Goal: Information Seeking & Learning: Learn about a topic

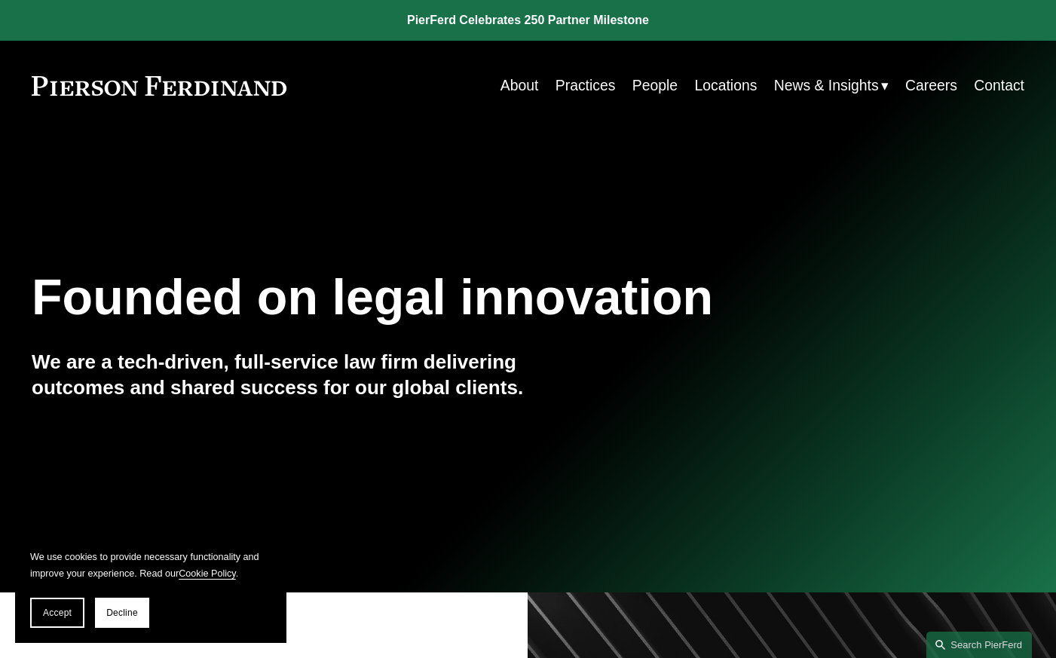
click at [922, 75] on link "Careers" at bounding box center [932, 85] width 52 height 29
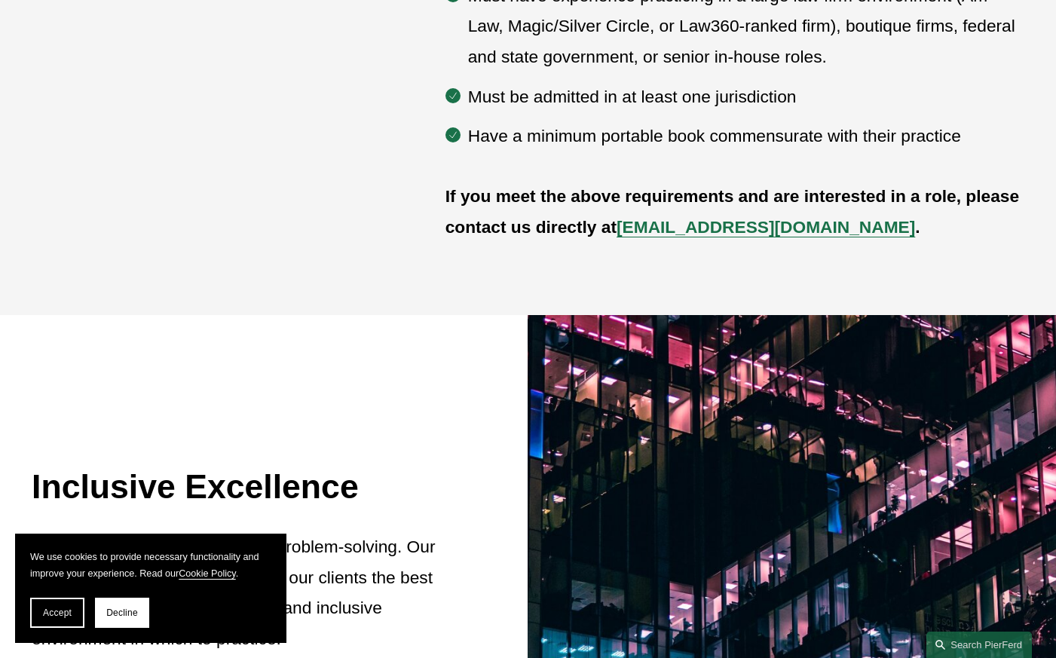
scroll to position [878, 0]
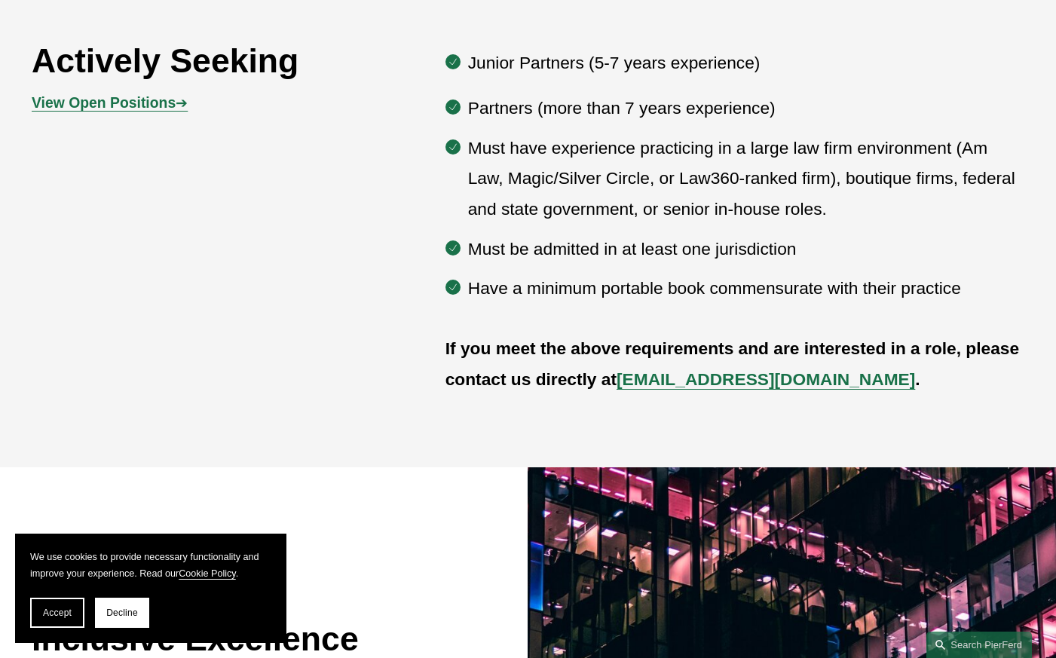
click at [140, 104] on strong "View Open Positions" at bounding box center [104, 102] width 144 height 17
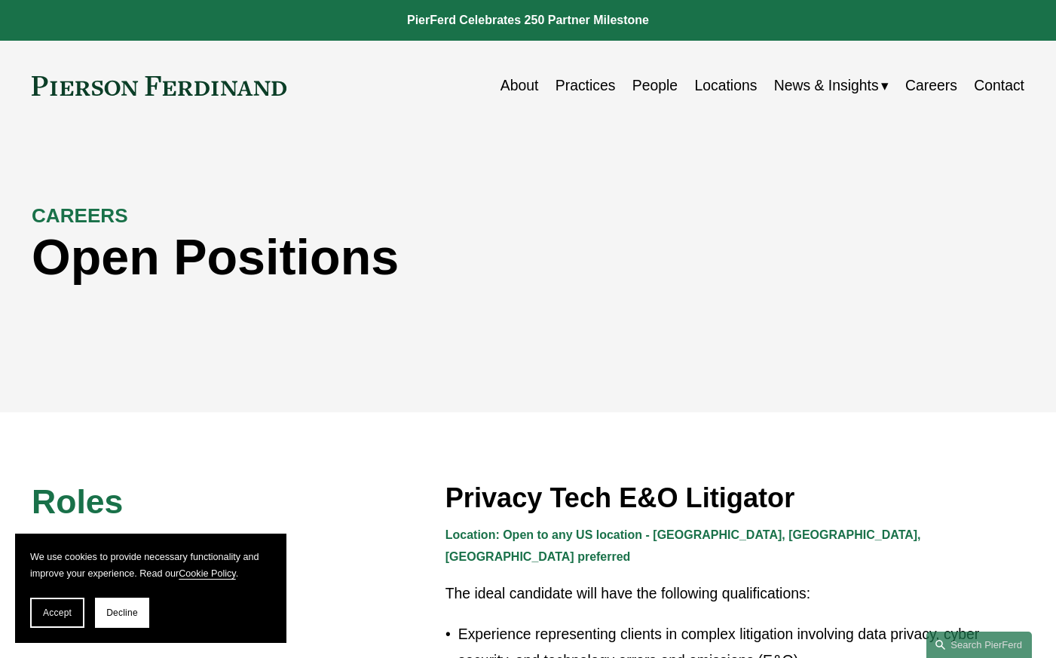
click at [88, 228] on h1 "Open Positions" at bounding box center [404, 256] width 745 height 57
click at [943, 78] on link "Careers" at bounding box center [932, 85] width 52 height 29
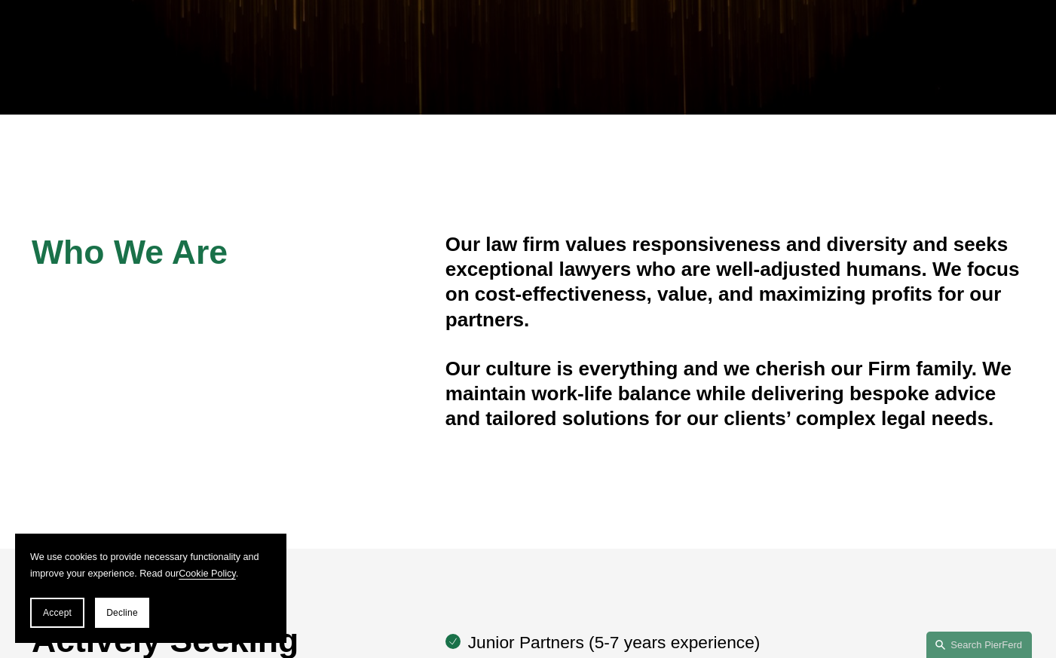
scroll to position [469, 0]
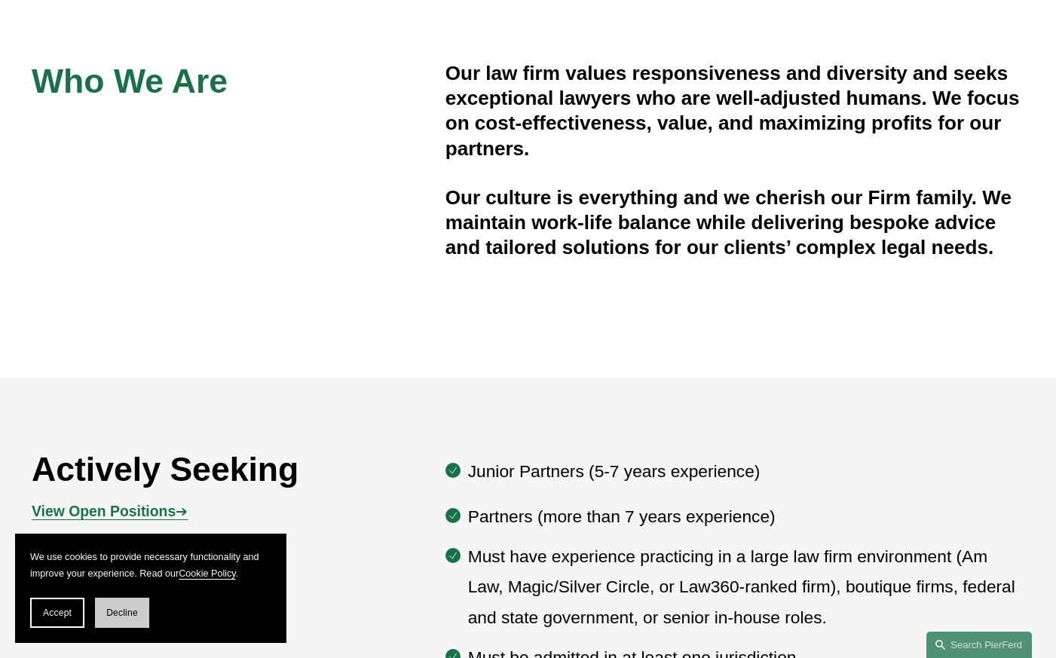
click at [127, 606] on button "Decline" at bounding box center [122, 613] width 54 height 30
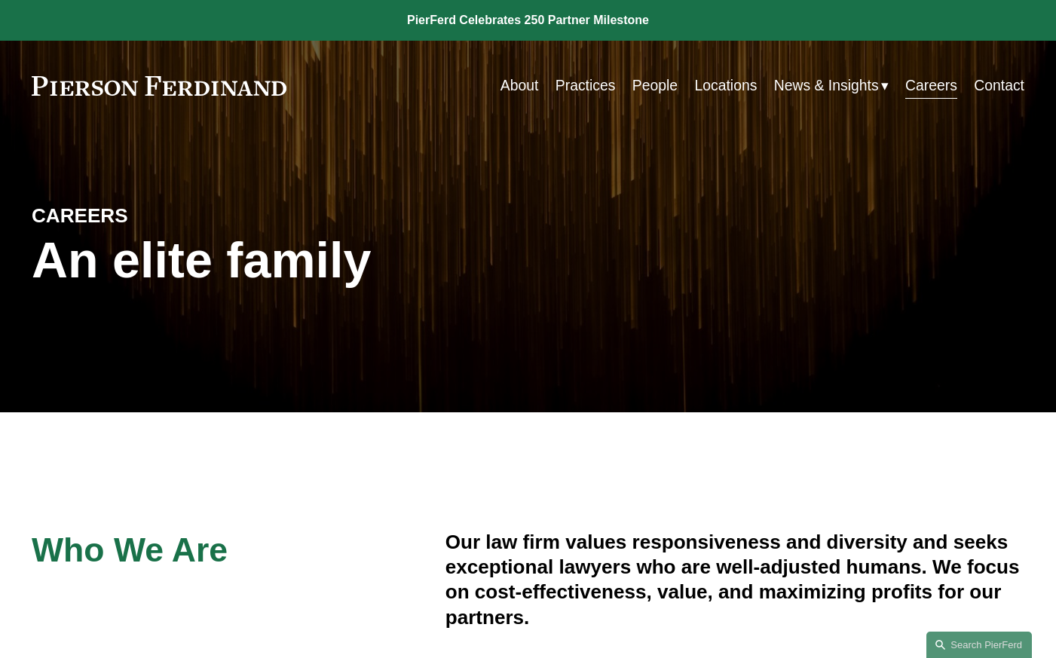
scroll to position [0, 0]
click at [575, 85] on link "Practices" at bounding box center [586, 85] width 60 height 29
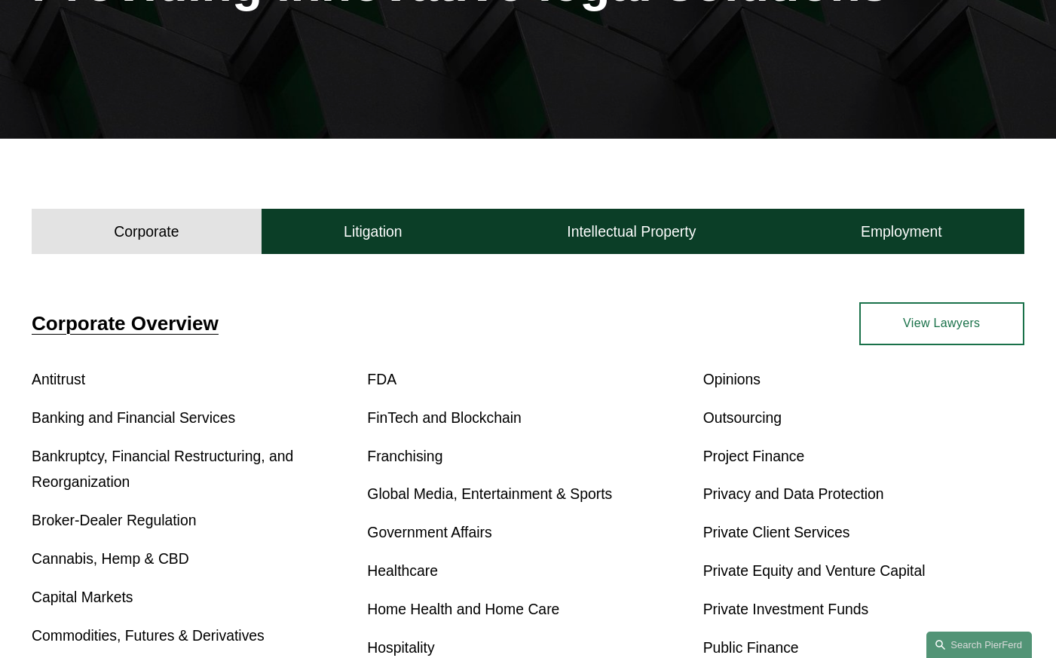
scroll to position [274, 0]
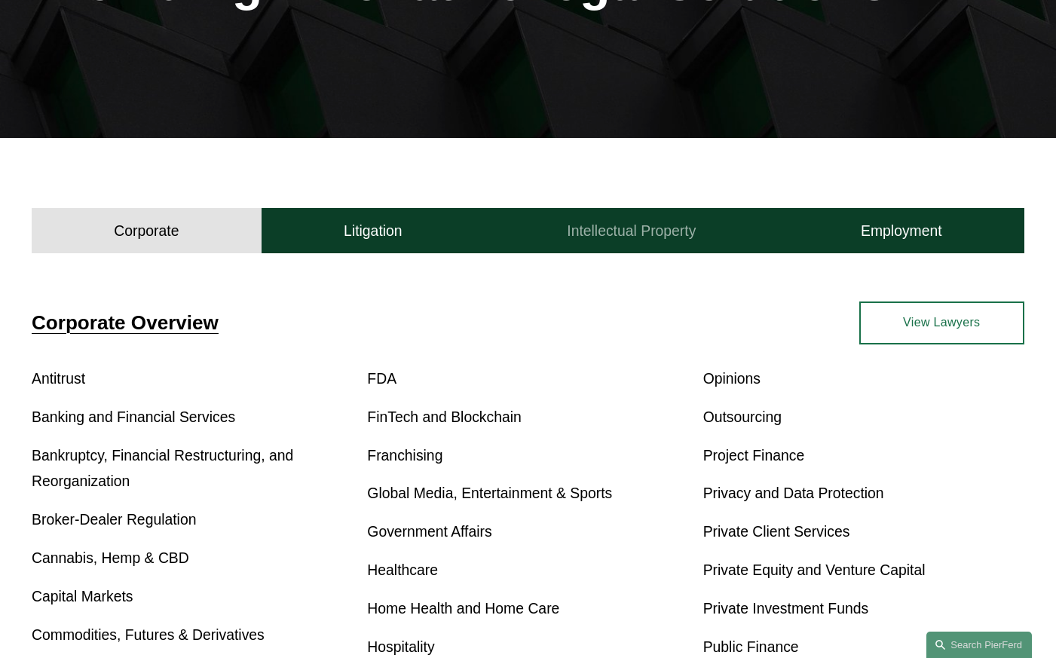
click at [616, 220] on button "Intellectual Property" at bounding box center [632, 230] width 294 height 45
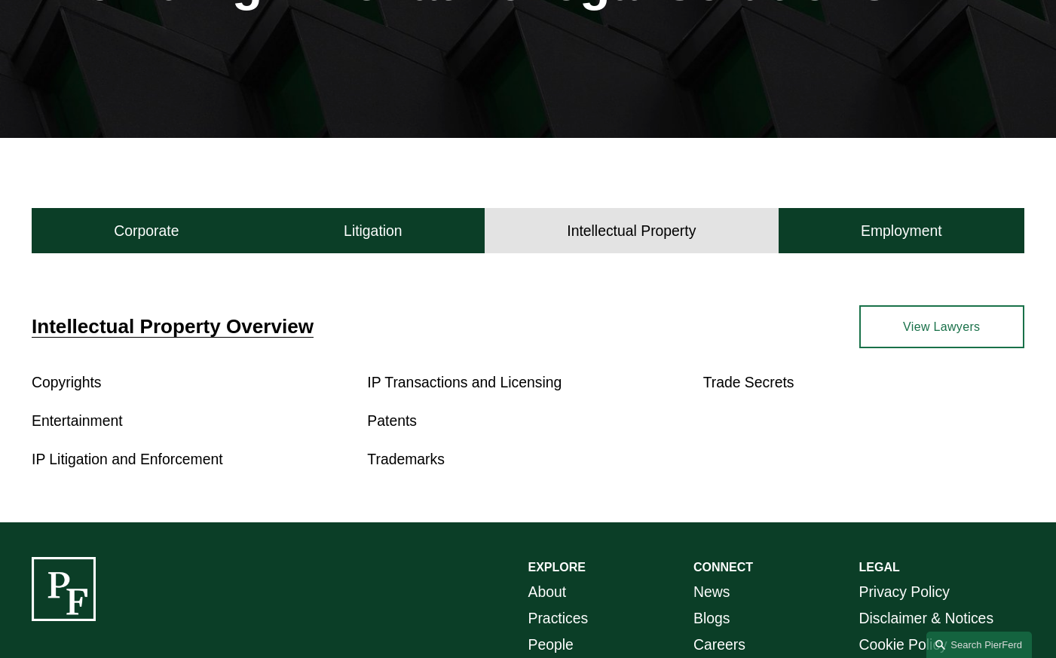
click at [942, 314] on link "View Lawyers" at bounding box center [942, 326] width 165 height 43
click at [216, 339] on h4 "Intellectual Property Overview" at bounding box center [280, 326] width 497 height 25
click at [216, 331] on span "Intellectual Property Overview" at bounding box center [173, 326] width 282 height 23
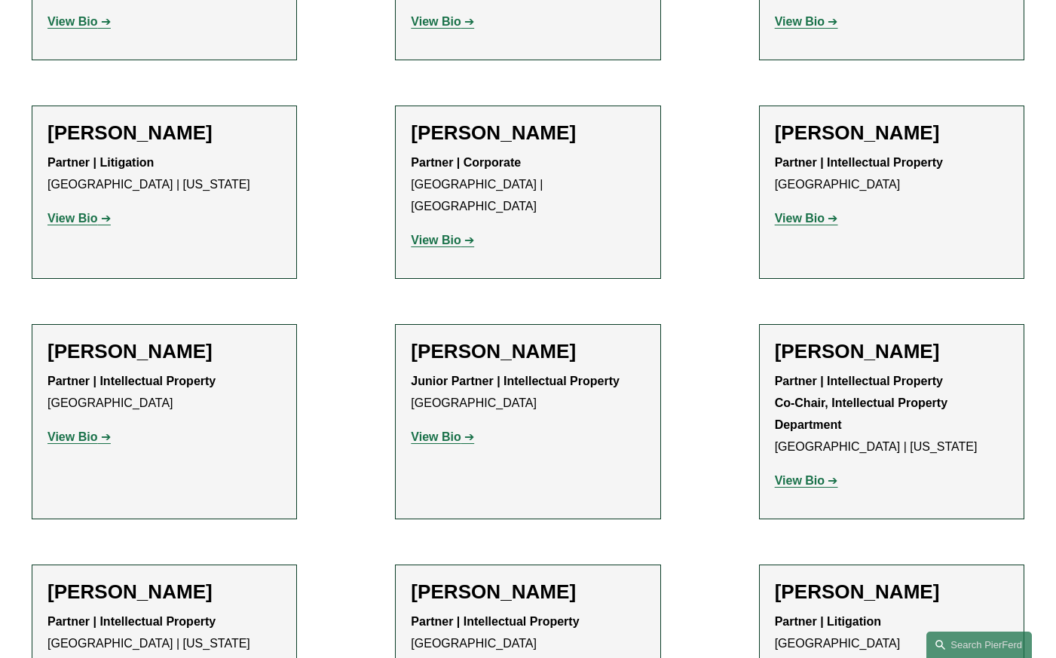
scroll to position [1357, 0]
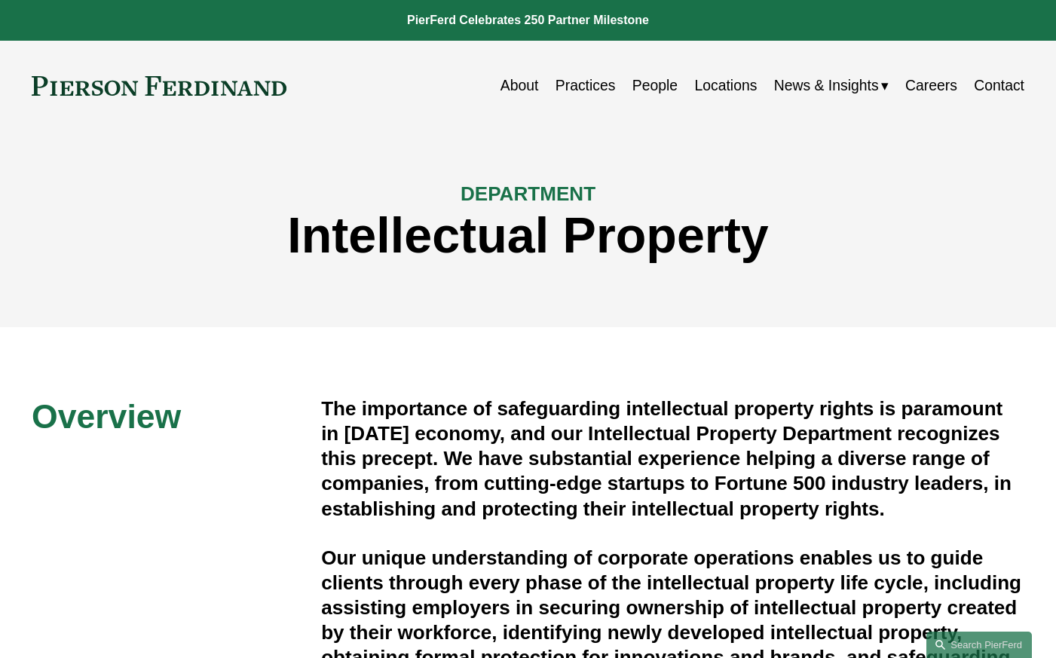
click at [654, 87] on link "People" at bounding box center [655, 85] width 45 height 29
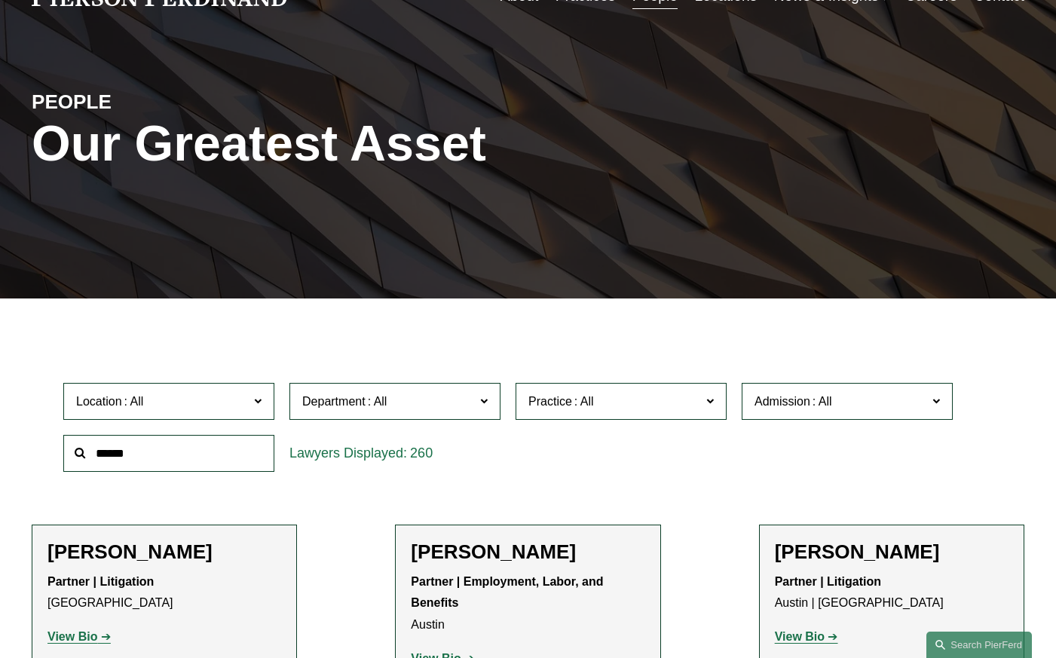
scroll to position [114, 0]
click at [172, 456] on input "text" at bounding box center [168, 453] width 211 height 37
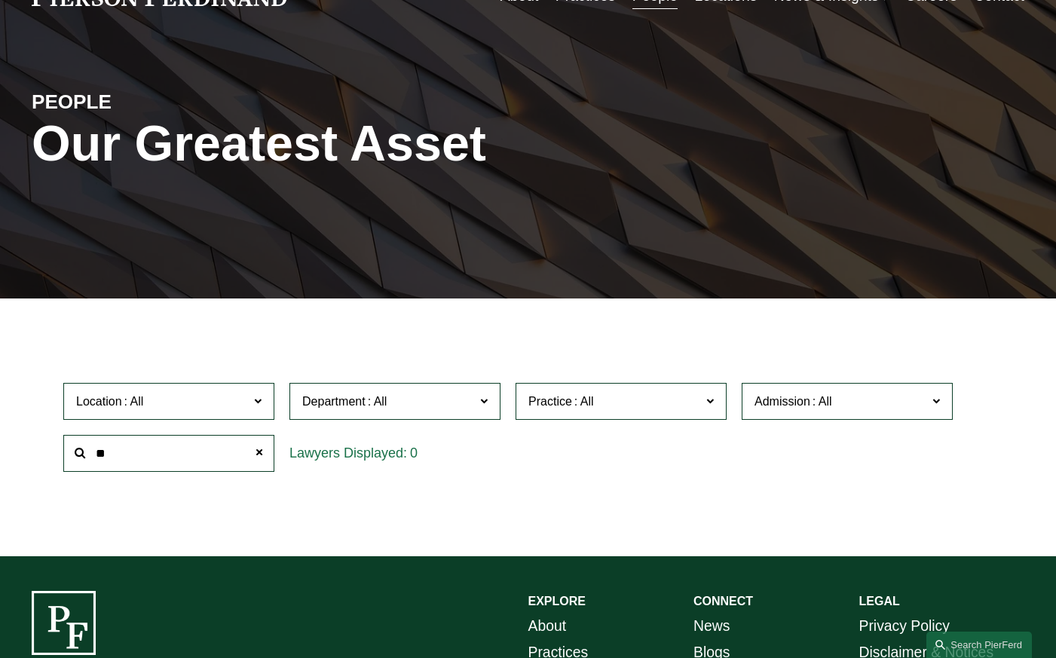
type input "*"
type input "****"
click at [120, 454] on input "****" at bounding box center [168, 453] width 211 height 37
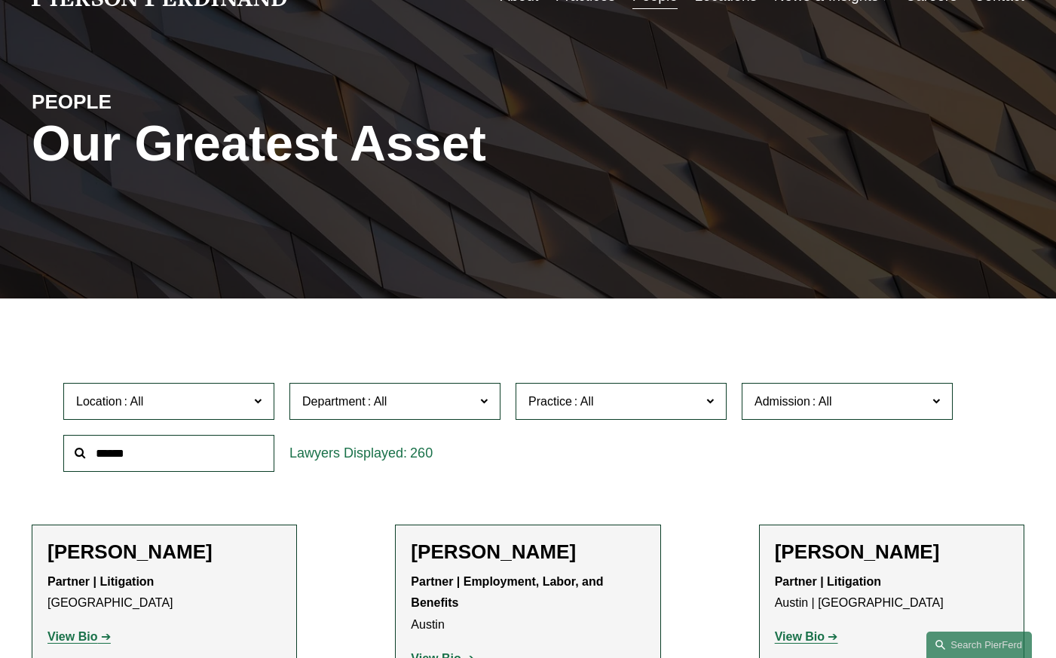
click at [194, 403] on span "Location" at bounding box center [162, 401] width 173 height 20
click at [0, 0] on link "[US_STATE]" at bounding box center [0, 0] width 0 height 0
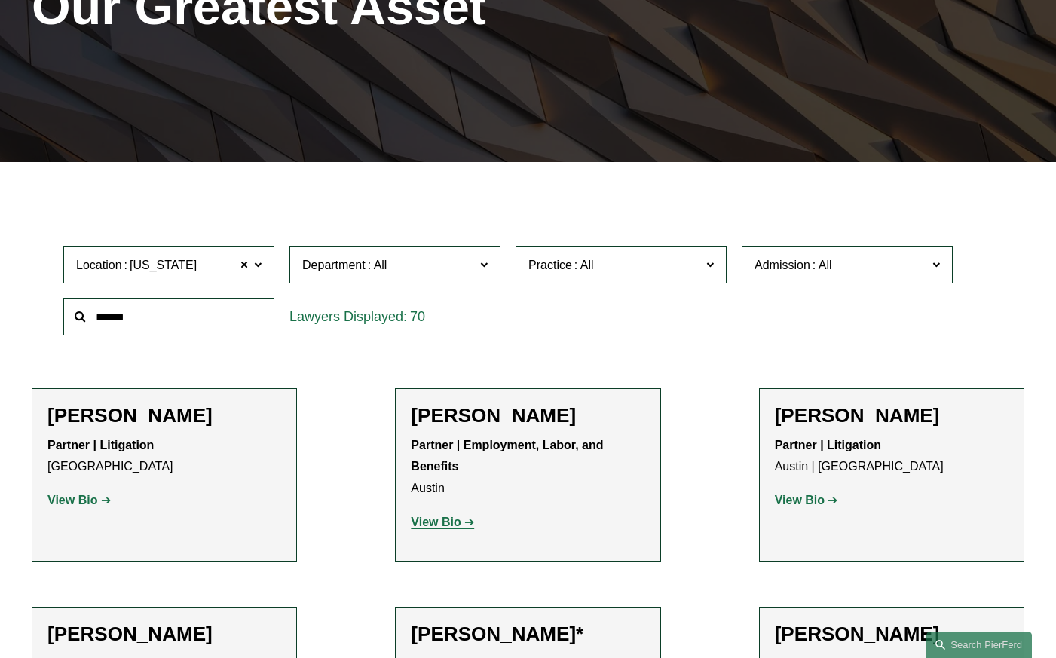
scroll to position [256, 0]
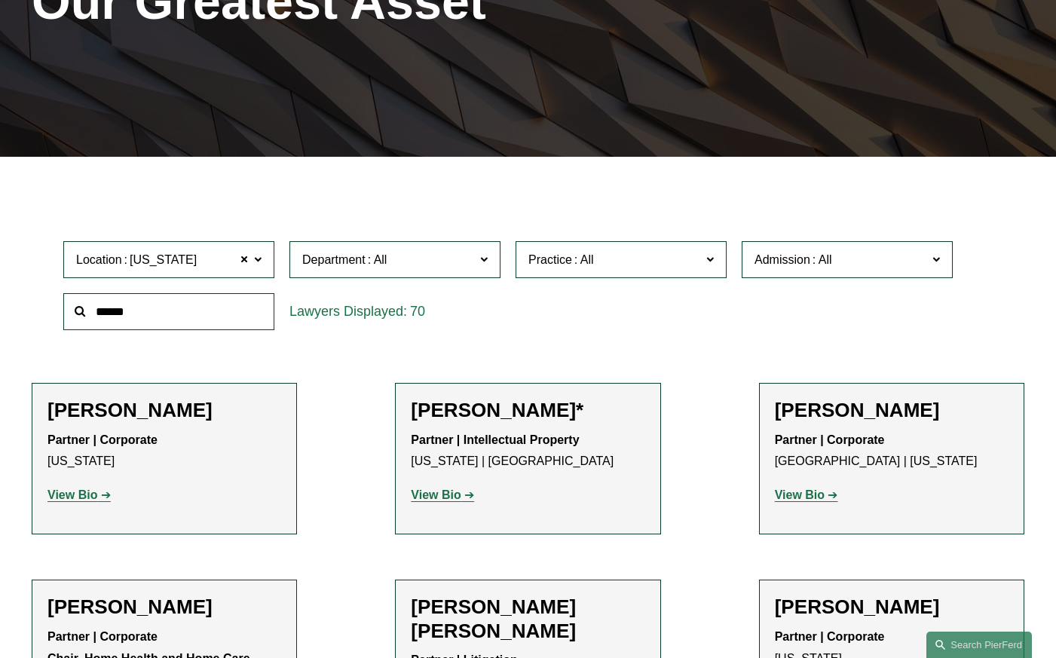
click at [400, 269] on span "Department" at bounding box center [388, 260] width 173 height 20
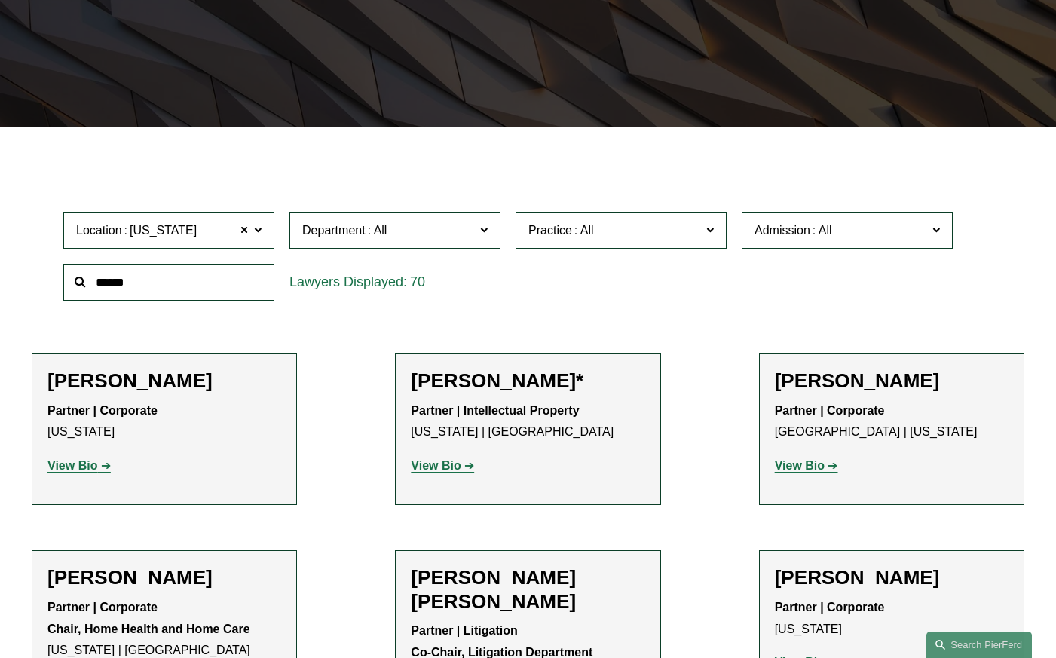
scroll to position [283, 0]
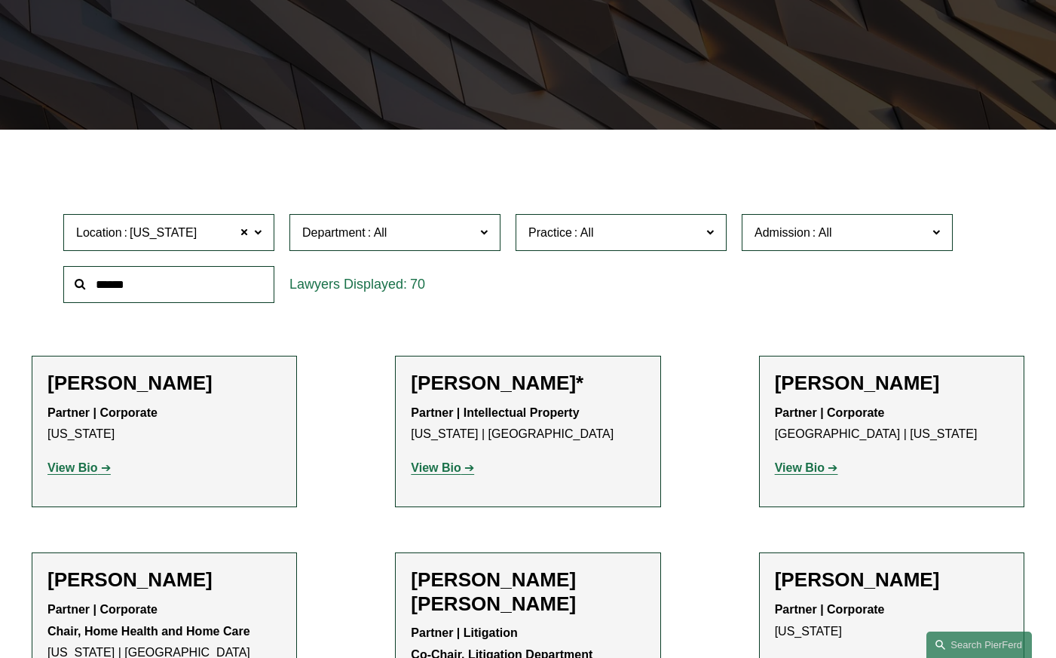
click at [655, 240] on span "Practice" at bounding box center [615, 232] width 173 height 20
click at [0, 0] on link "IP Transactions and Licensing" at bounding box center [0, 0] width 0 height 0
click at [634, 237] on span "Practice IP Transactions and Licensing" at bounding box center [615, 232] width 173 height 20
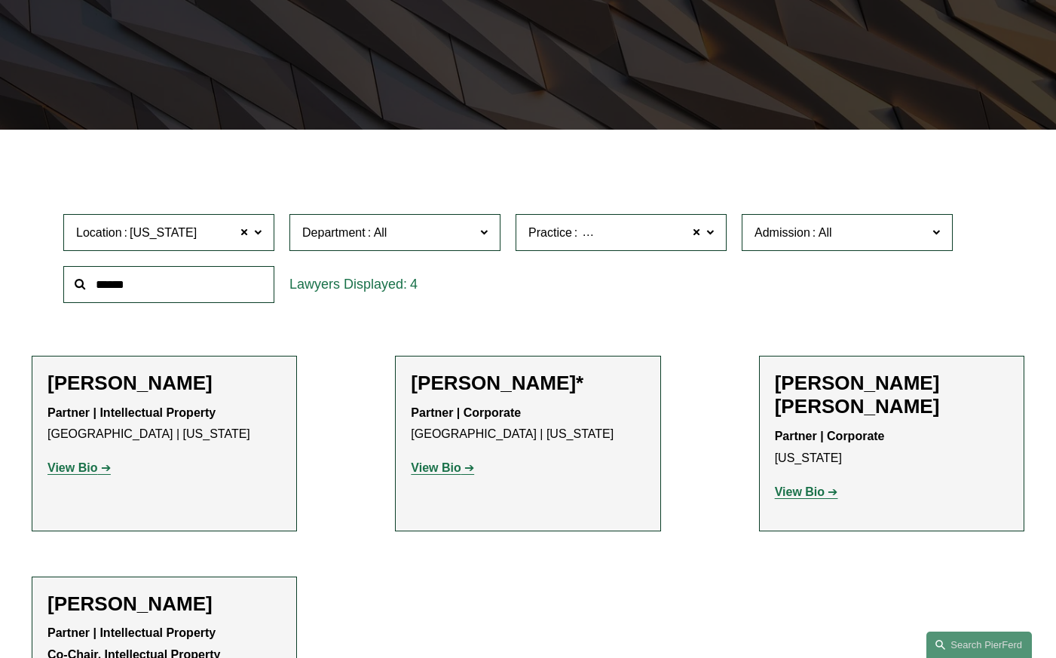
scroll to position [1672, 0]
click at [0, 0] on link "IP Litigation and Enforcement" at bounding box center [0, 0] width 0 height 0
click at [592, 236] on span "IP Litigation and Enforcement" at bounding box center [655, 232] width 166 height 13
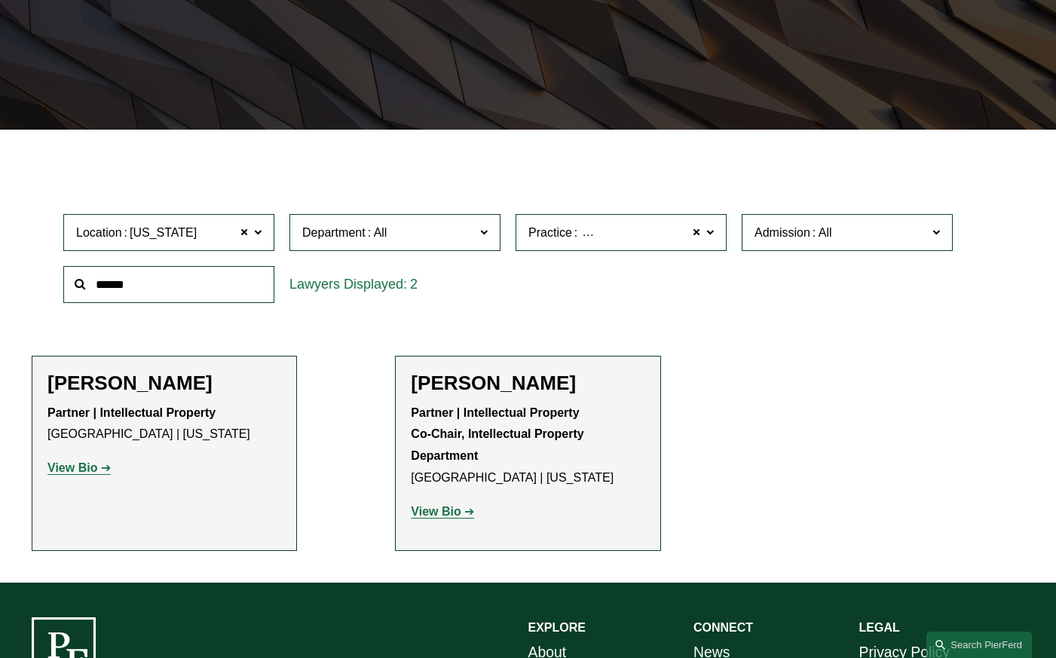
scroll to position [2848, 0]
click at [0, 0] on link "Trademarks" at bounding box center [0, 0] width 0 height 0
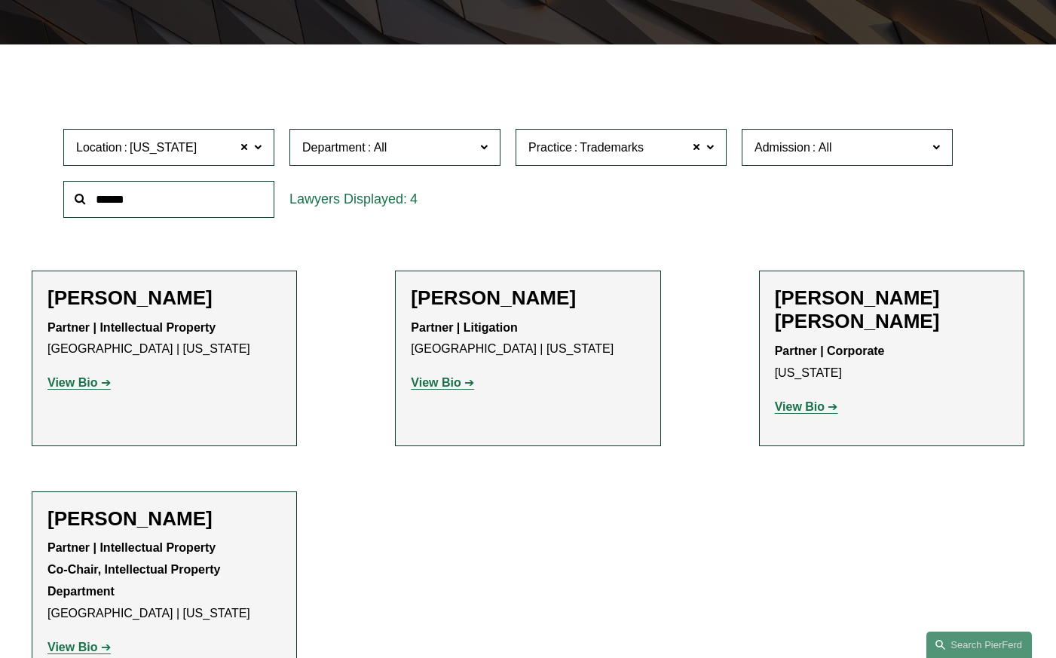
scroll to position [368, 0]
click at [797, 400] on strong "View Bio" at bounding box center [800, 406] width 50 height 13
click at [627, 152] on span "Trademarks" at bounding box center [612, 148] width 64 height 20
click at [298, 510] on ul "Filter Location New York New York All Atlanta Austin Boston Charlotte Chicago C…" at bounding box center [528, 381] width 1056 height 610
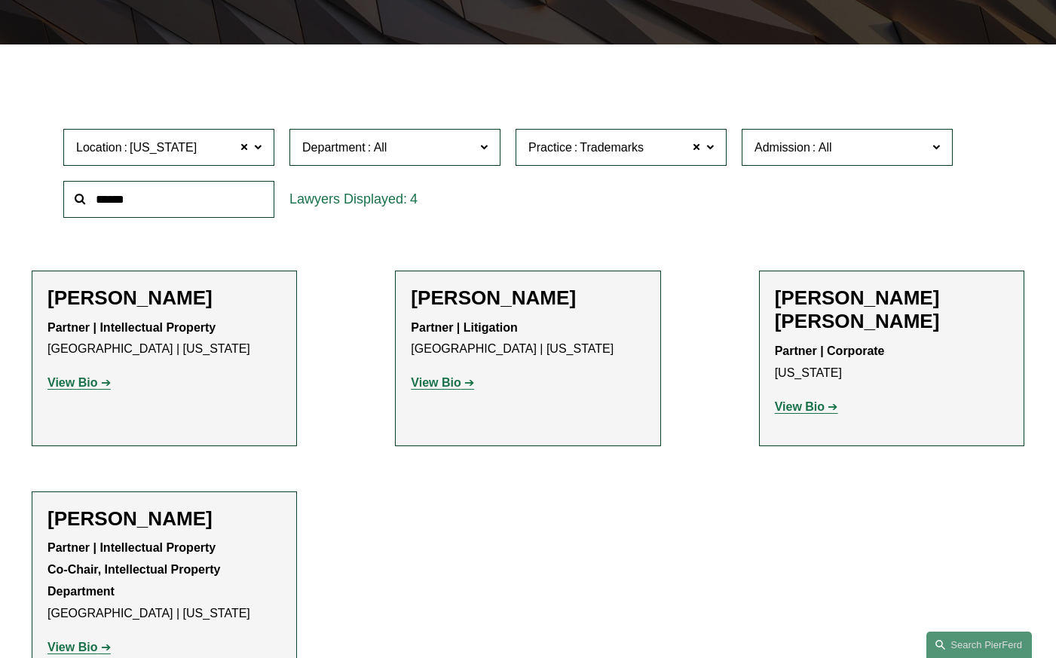
click at [0, 0] on link "Entertainment" at bounding box center [0, 0] width 0 height 0
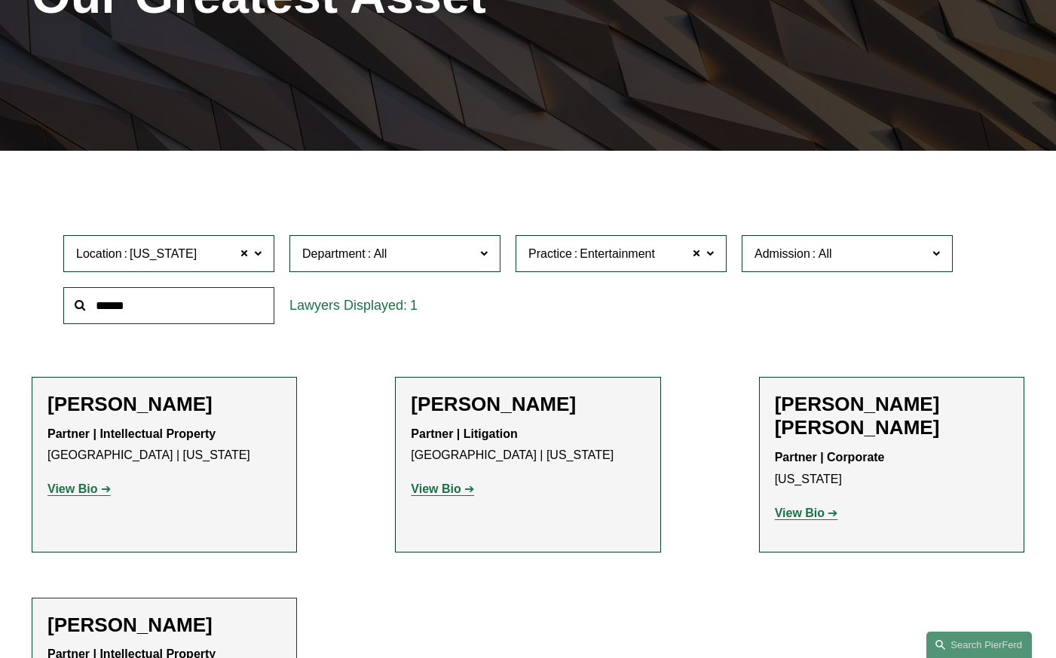
scroll to position [256, 0]
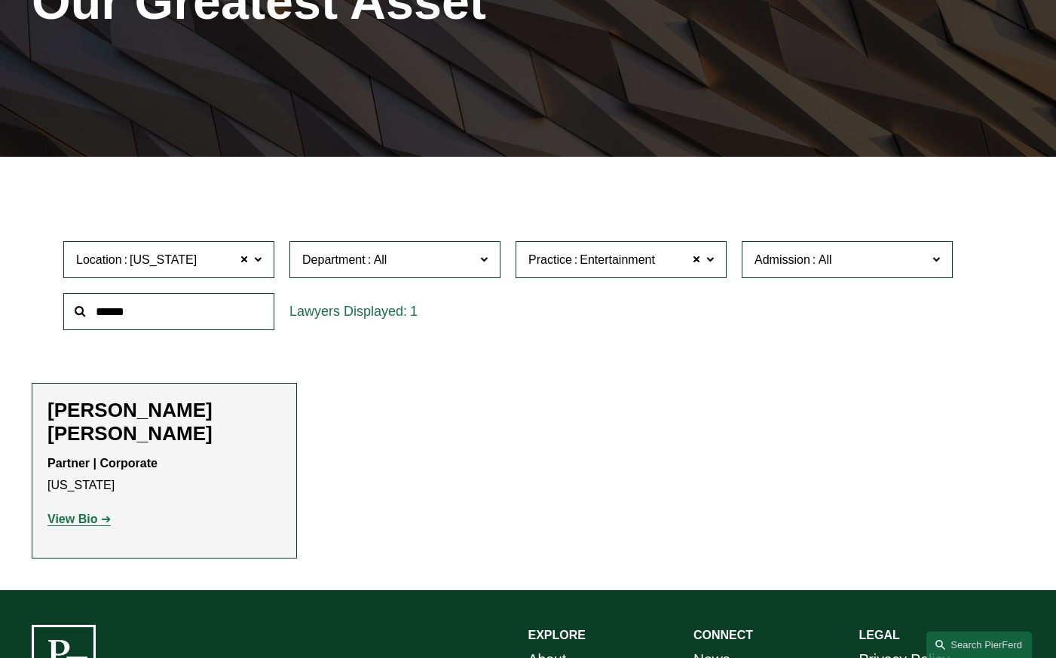
click at [569, 260] on span "Practice" at bounding box center [551, 259] width 44 height 13
click at [0, 0] on link "Intellectual Property Litigation" at bounding box center [0, 0] width 0 height 0
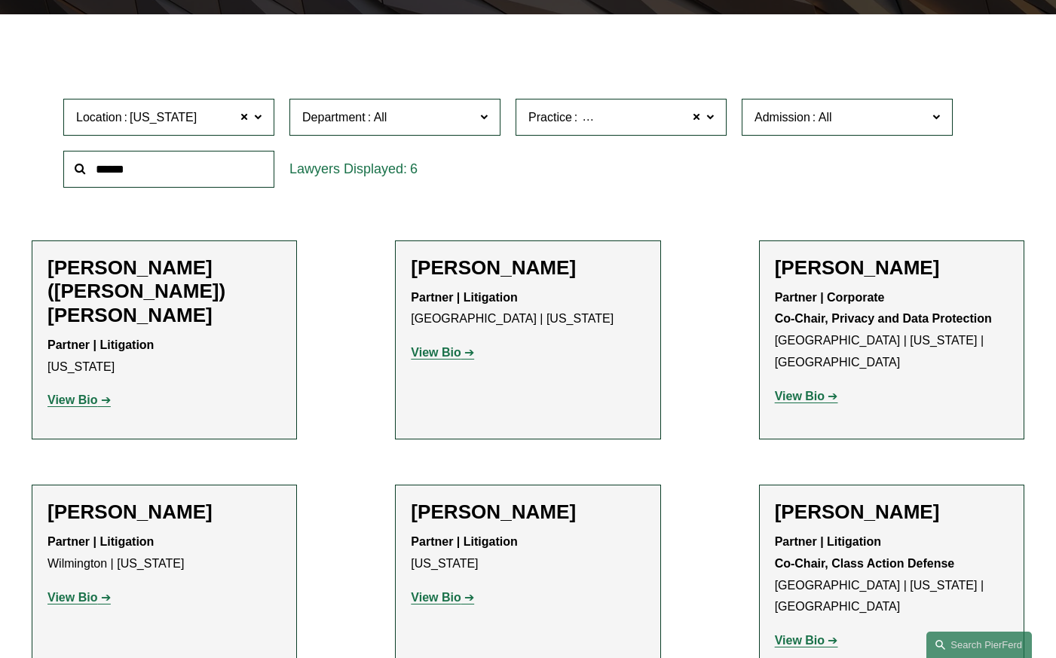
scroll to position [451, 0]
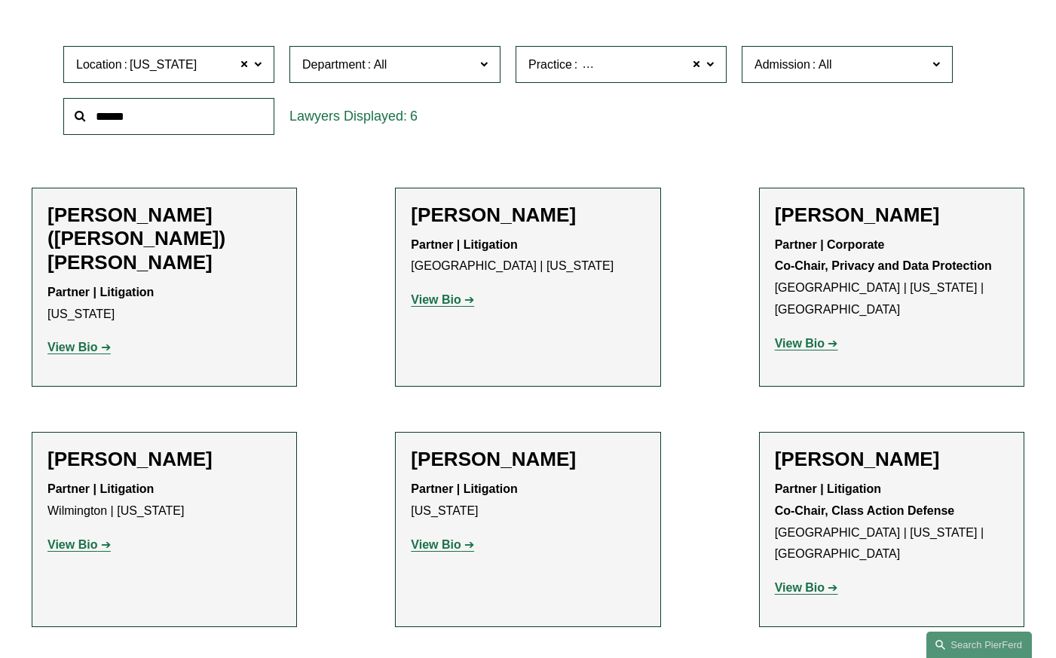
click at [447, 297] on strong "View Bio" at bounding box center [436, 299] width 50 height 13
click at [804, 337] on strong "View Bio" at bounding box center [800, 343] width 50 height 13
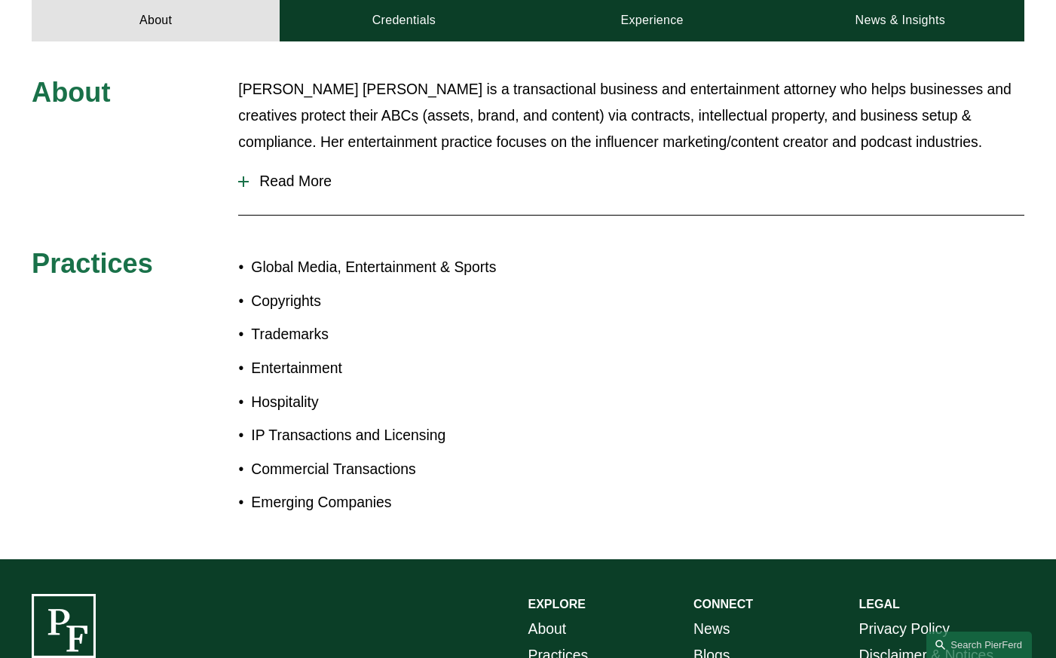
scroll to position [630, 0]
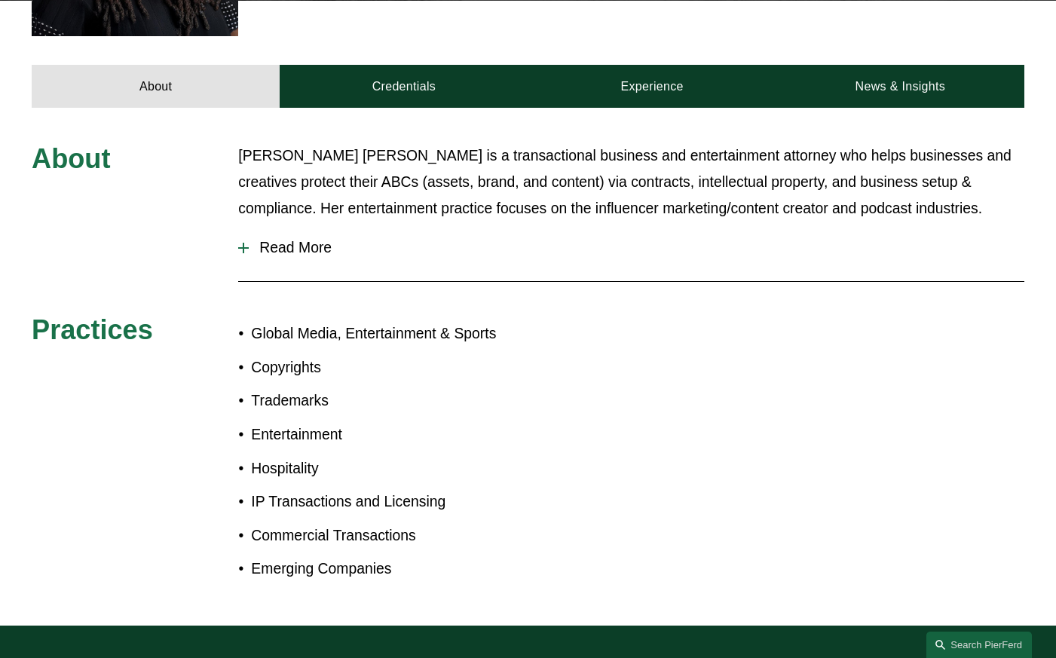
click at [280, 239] on span "Read More" at bounding box center [637, 247] width 776 height 17
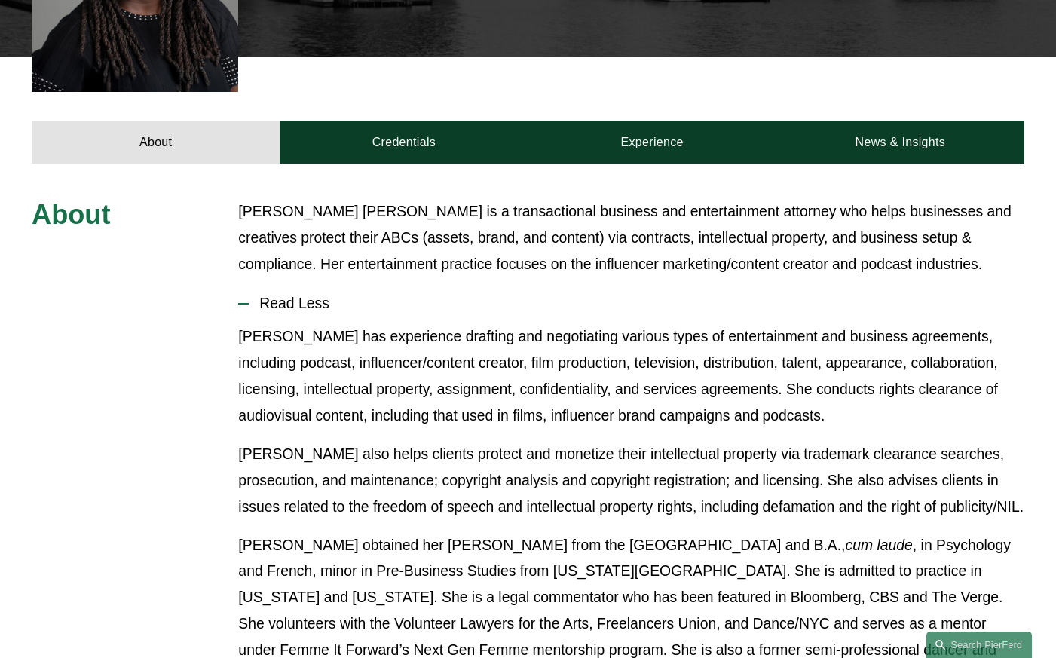
scroll to position [569, 0]
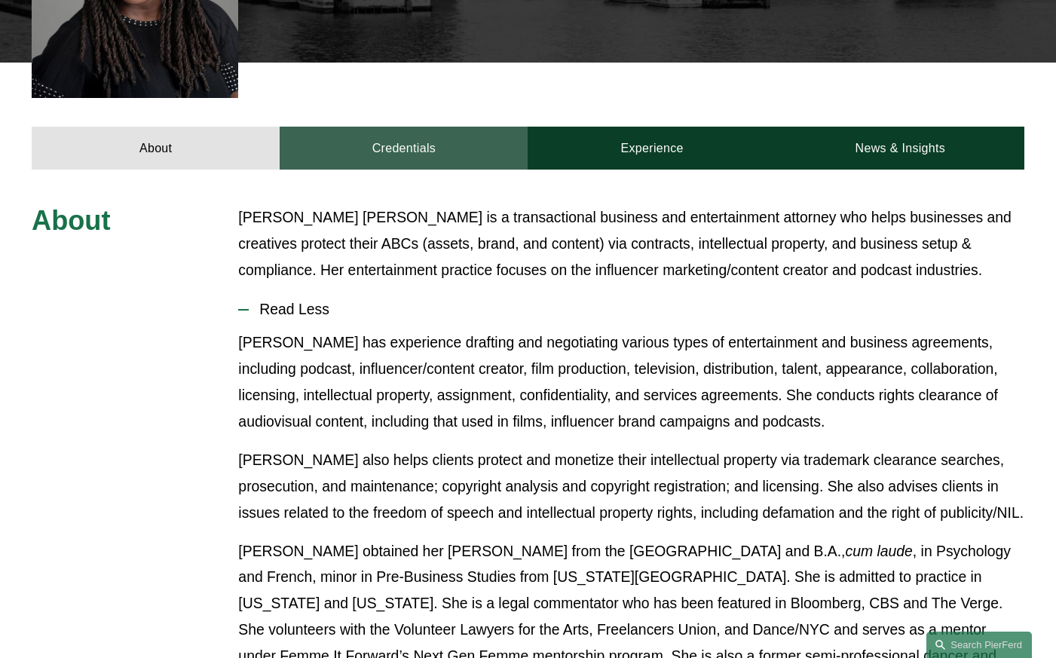
click at [434, 127] on link "Credentials" at bounding box center [404, 148] width 248 height 43
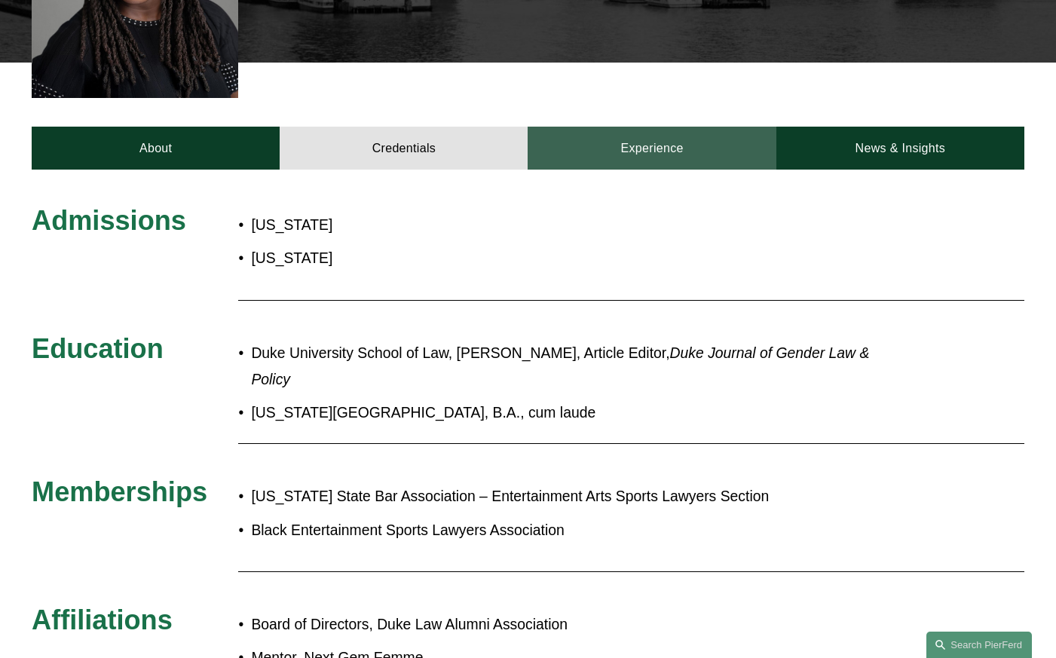
click at [605, 127] on link "Experience" at bounding box center [652, 148] width 248 height 43
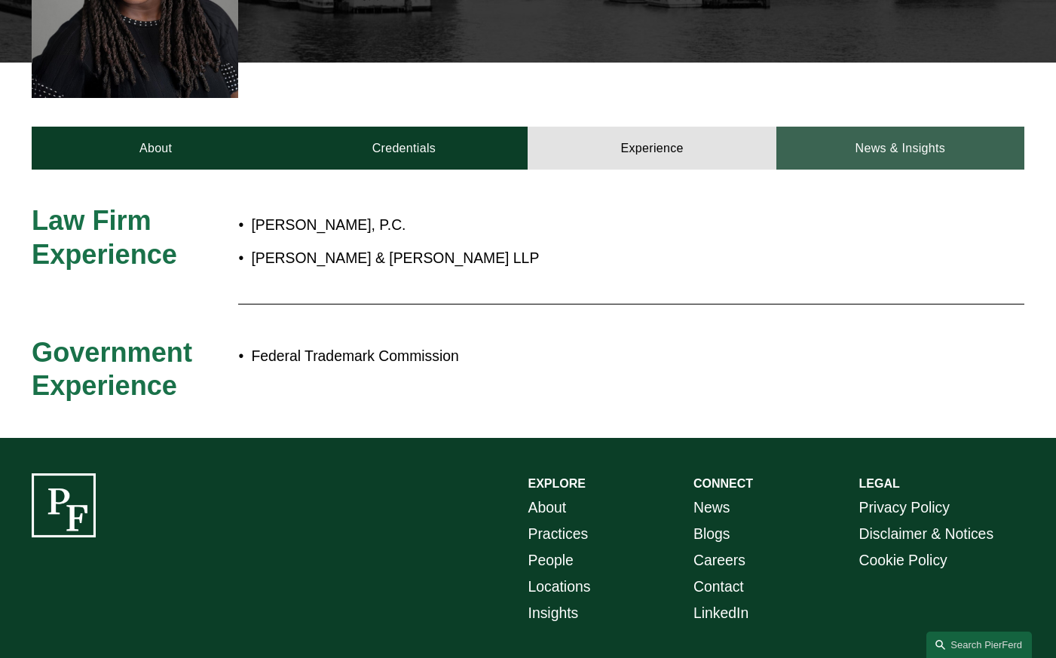
click at [858, 127] on link "News & Insights" at bounding box center [901, 148] width 248 height 43
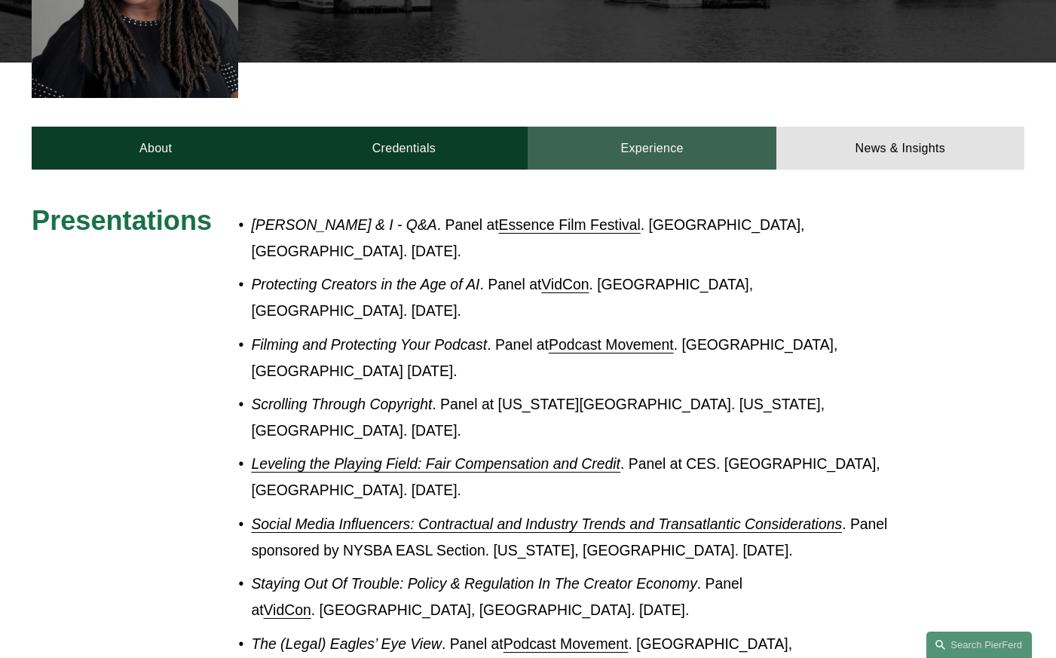
click at [601, 127] on link "Experience" at bounding box center [652, 148] width 248 height 43
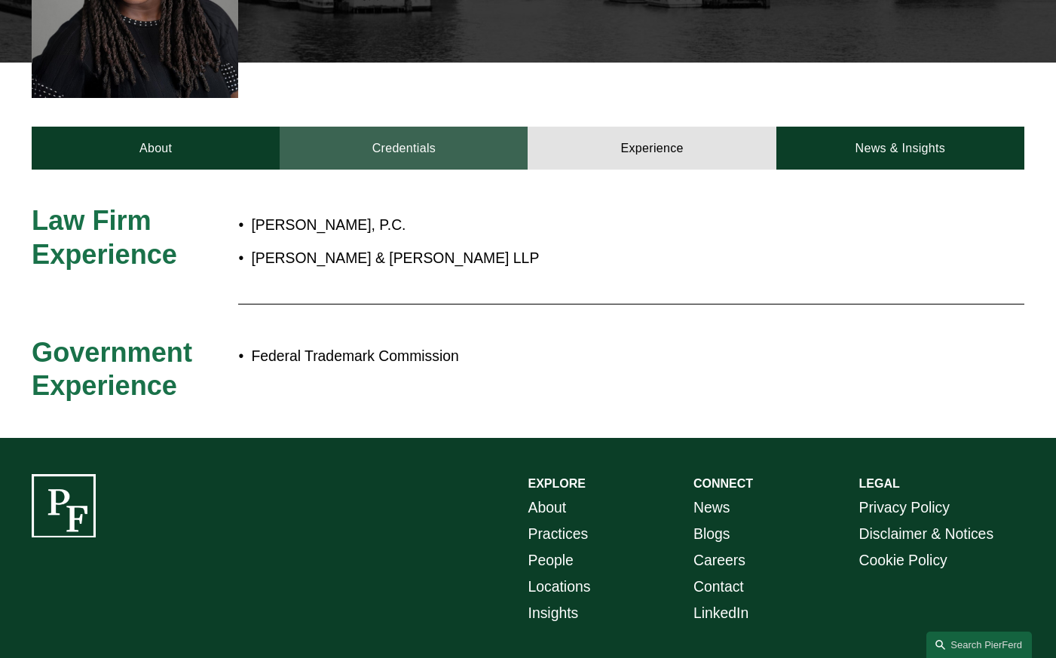
click at [419, 127] on link "Credentials" at bounding box center [404, 148] width 248 height 43
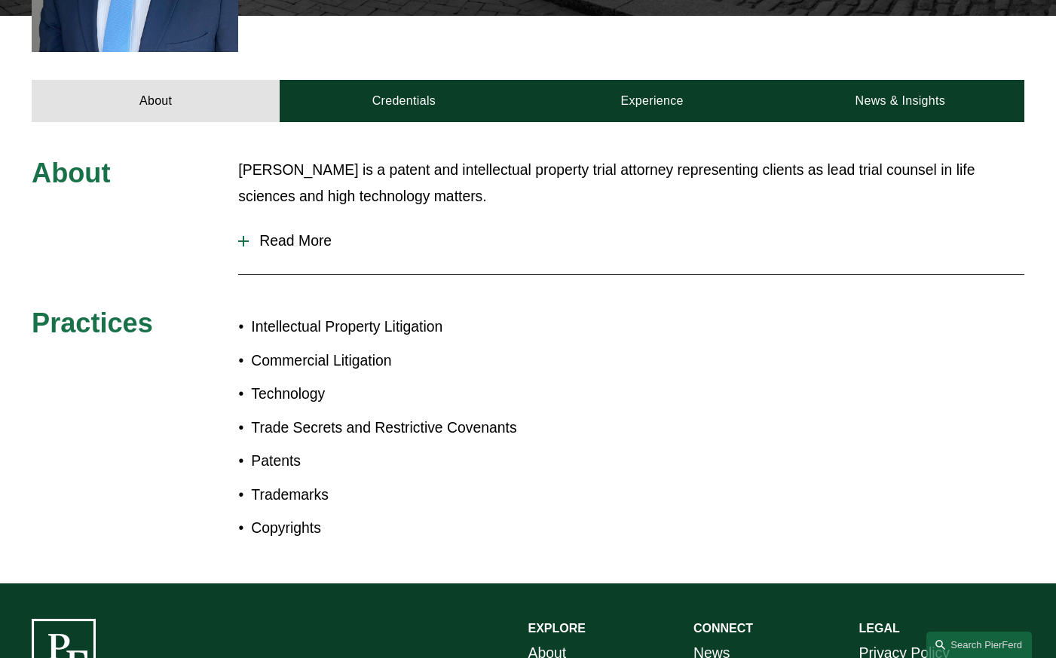
scroll to position [586, 0]
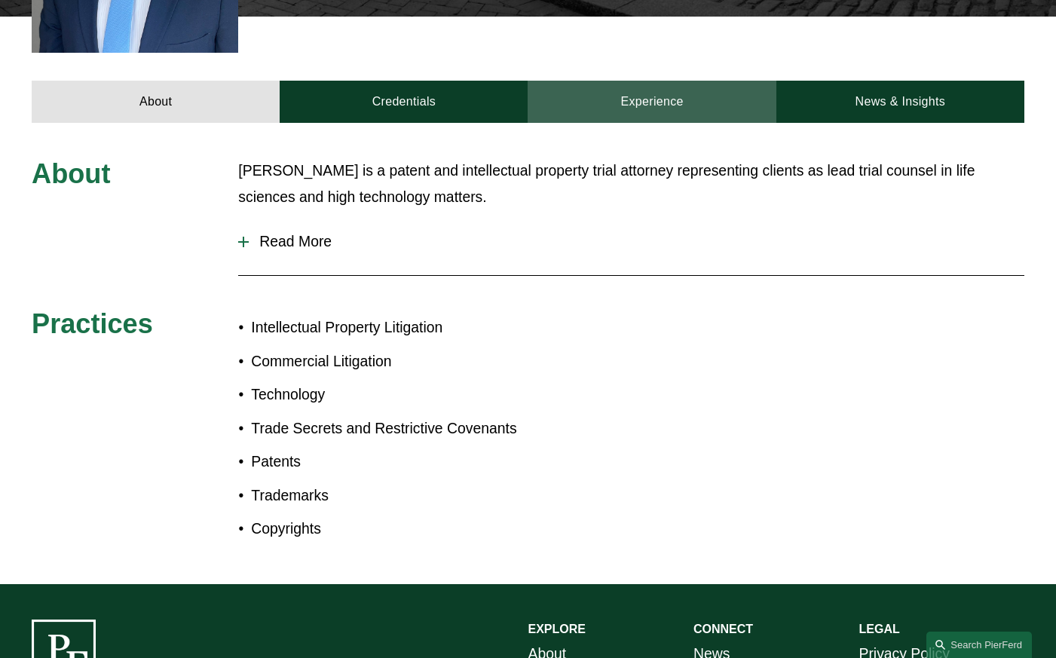
click at [651, 81] on link "Experience" at bounding box center [652, 102] width 248 height 43
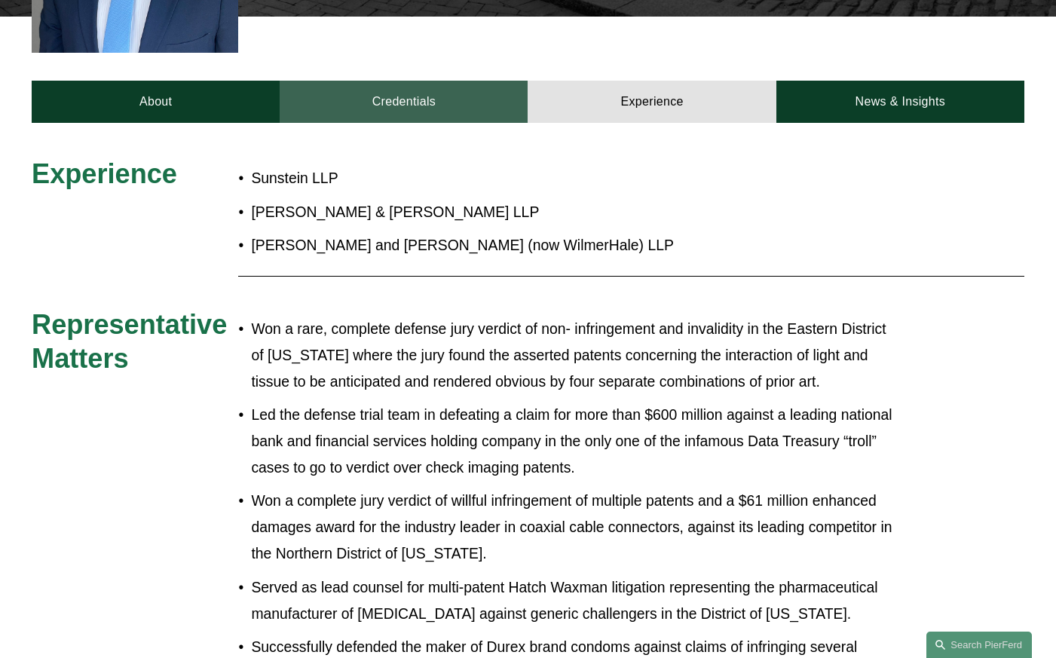
click at [472, 81] on link "Credentials" at bounding box center [404, 102] width 248 height 43
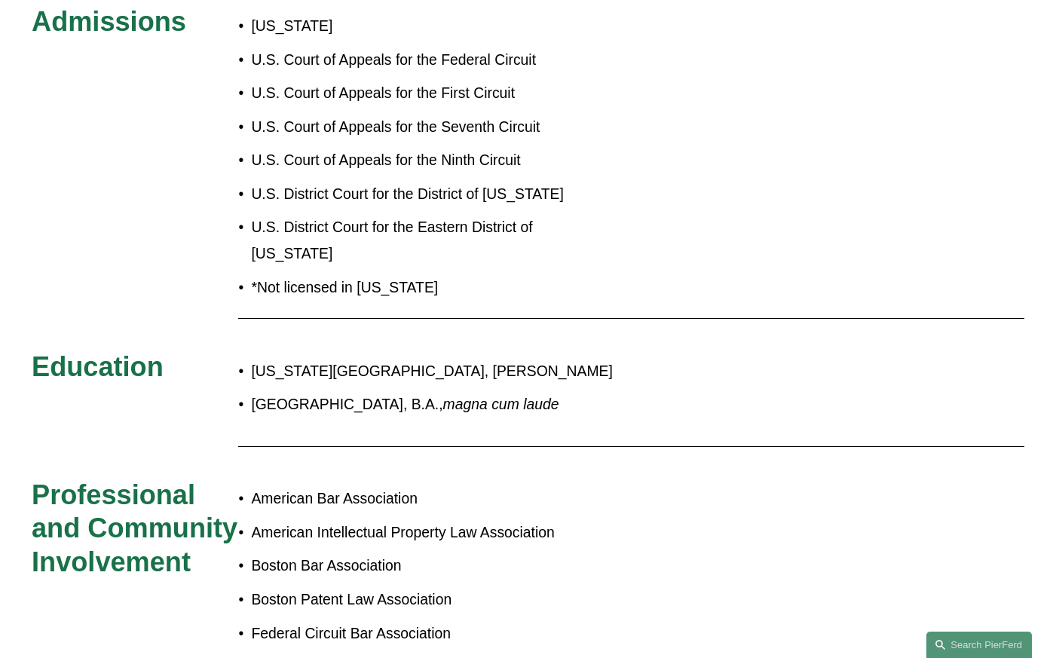
scroll to position [437, 0]
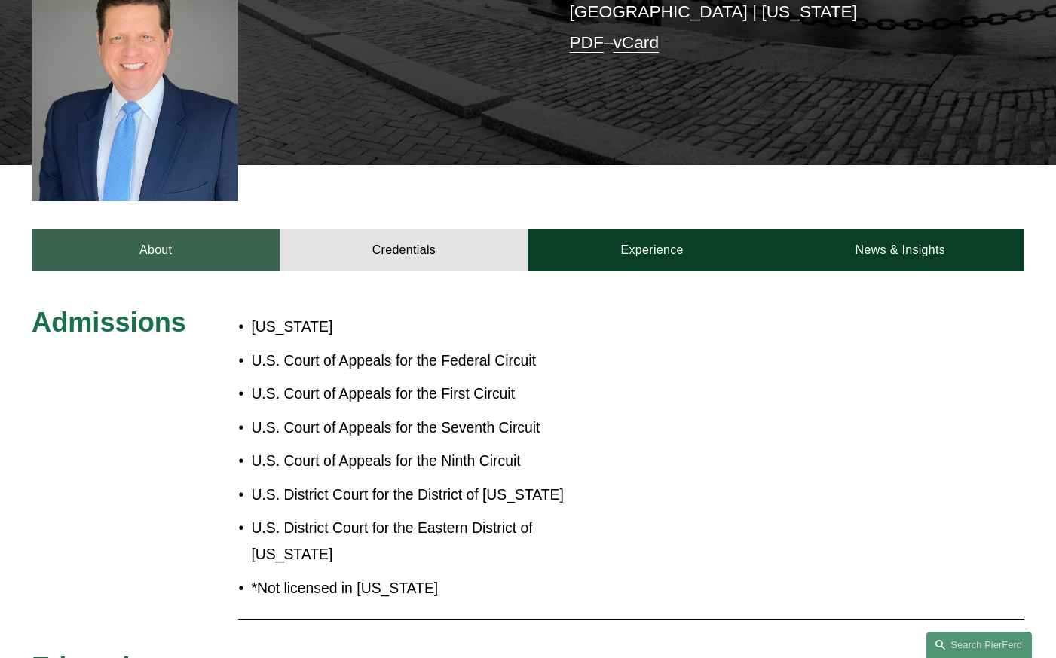
click at [200, 231] on link "About" at bounding box center [156, 250] width 248 height 43
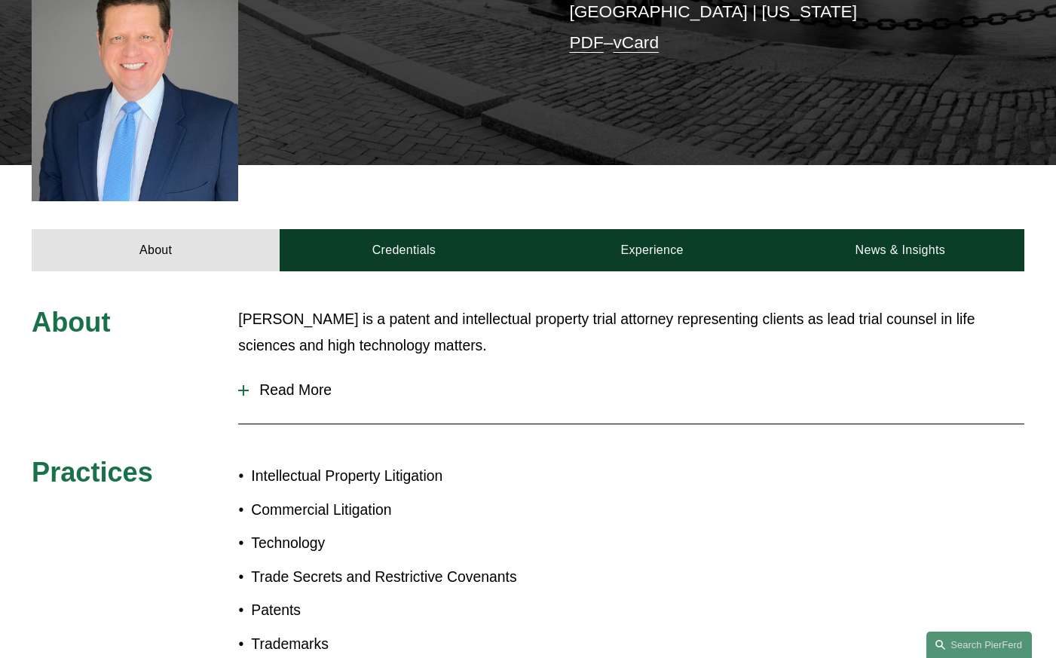
click at [259, 382] on span "Read More" at bounding box center [637, 390] width 776 height 17
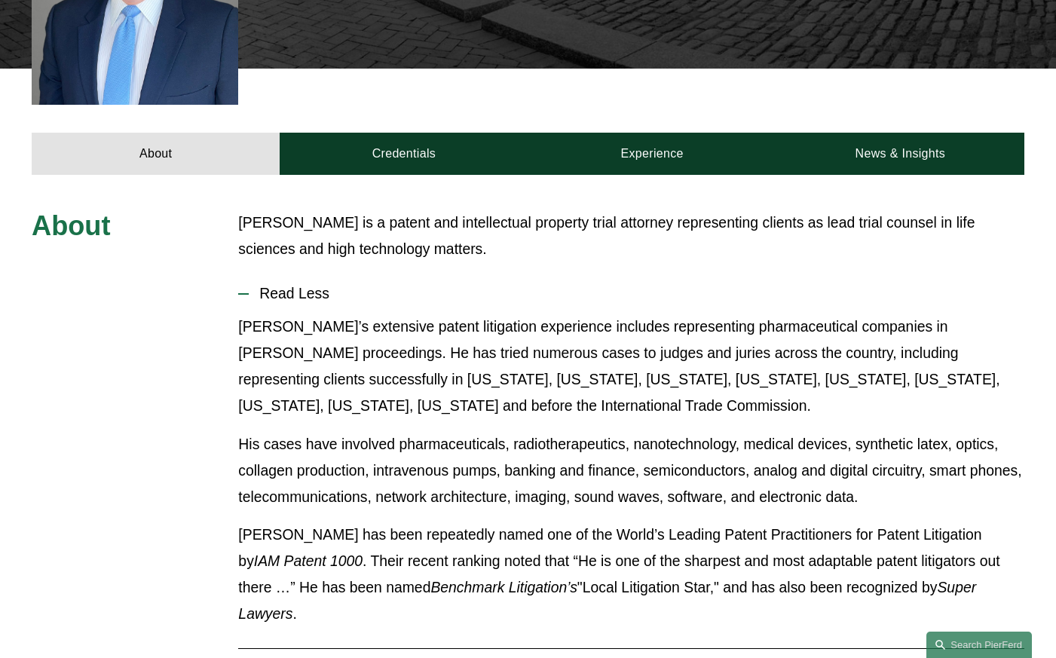
scroll to position [539, 0]
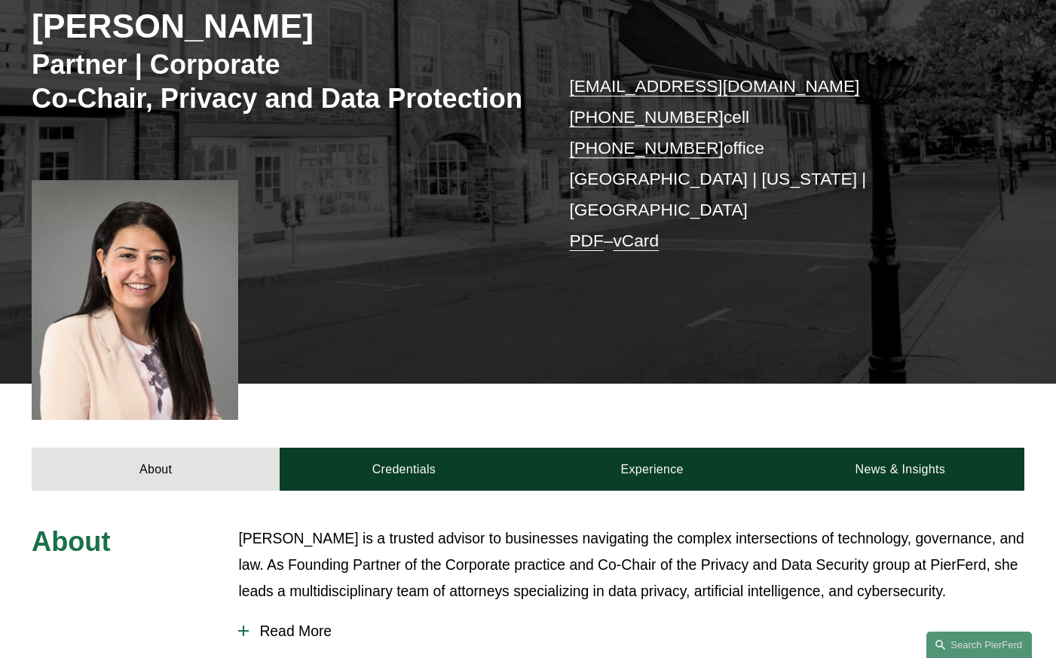
scroll to position [428, 0]
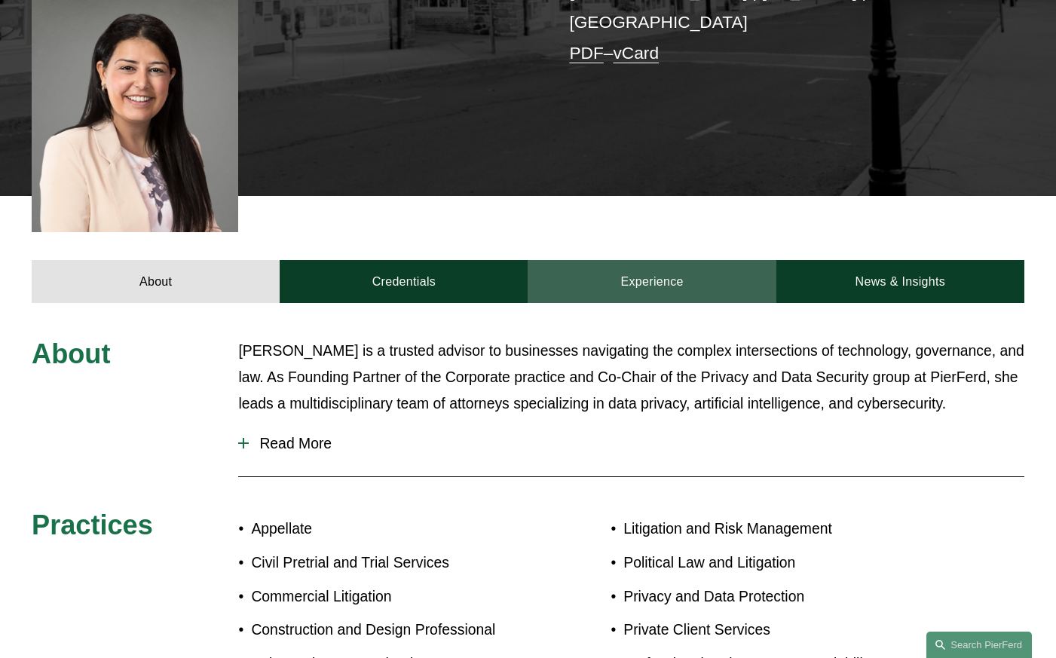
click at [648, 260] on link "Experience" at bounding box center [652, 281] width 248 height 43
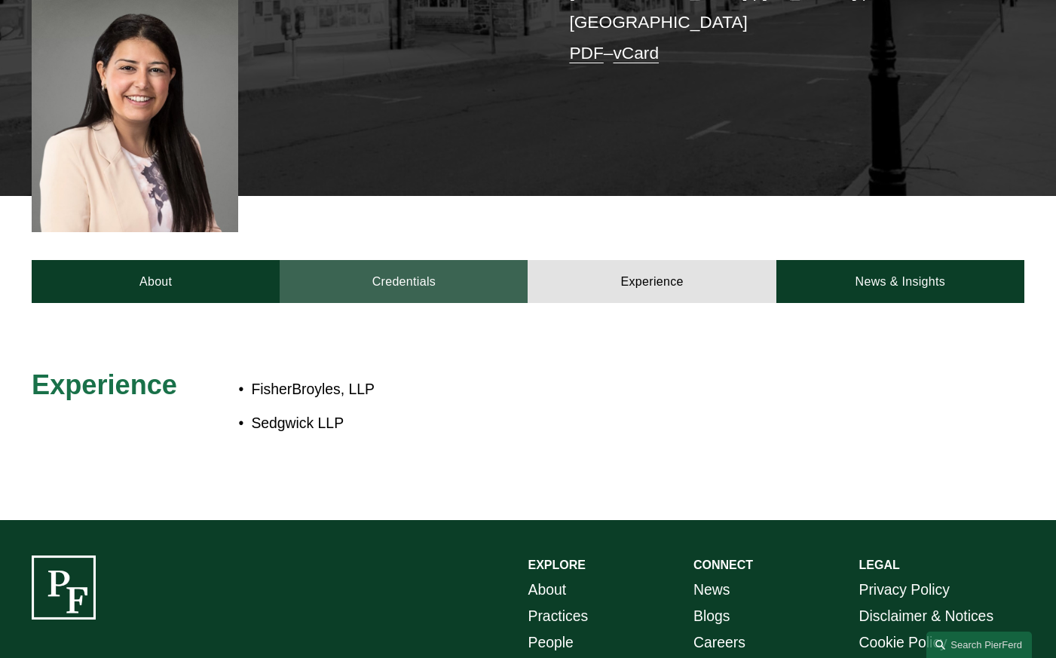
click at [423, 260] on link "Credentials" at bounding box center [404, 281] width 248 height 43
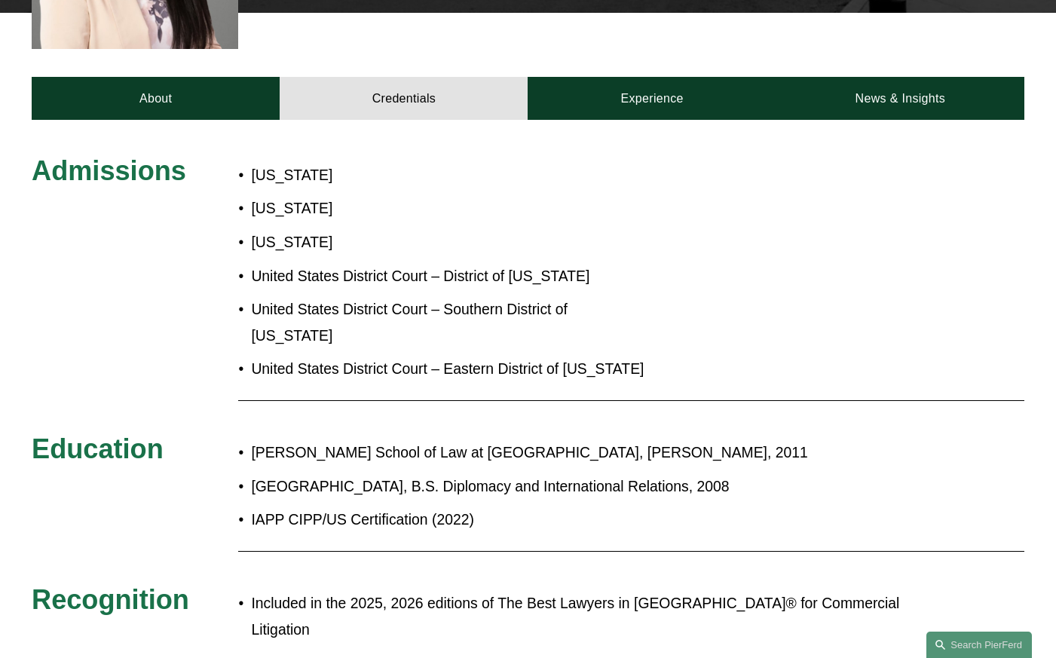
scroll to position [581, 0]
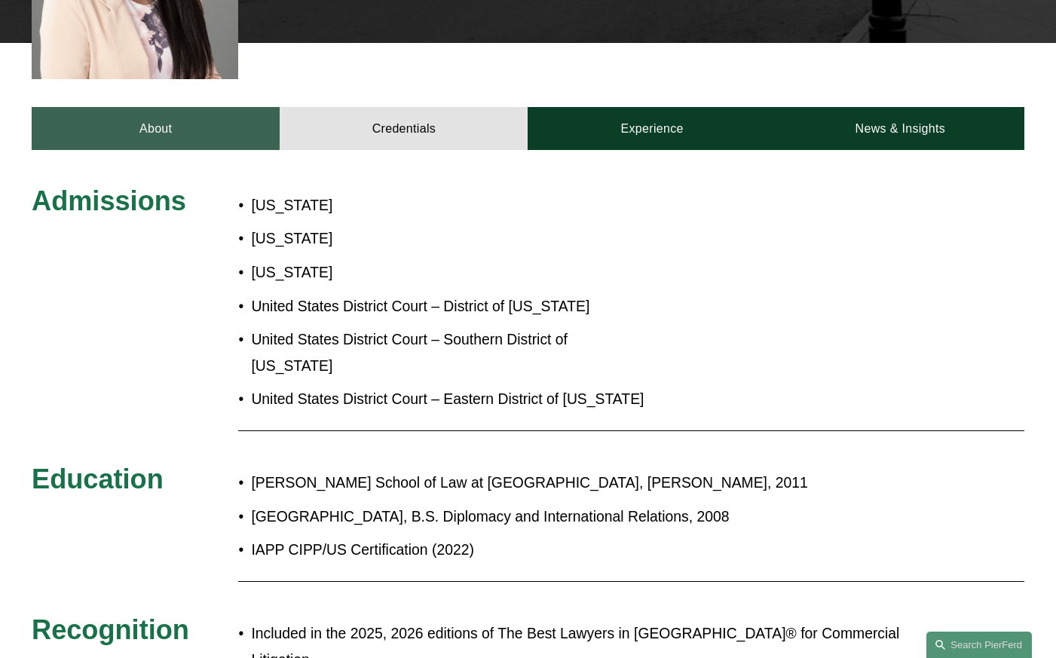
click at [215, 109] on link "About" at bounding box center [156, 128] width 248 height 43
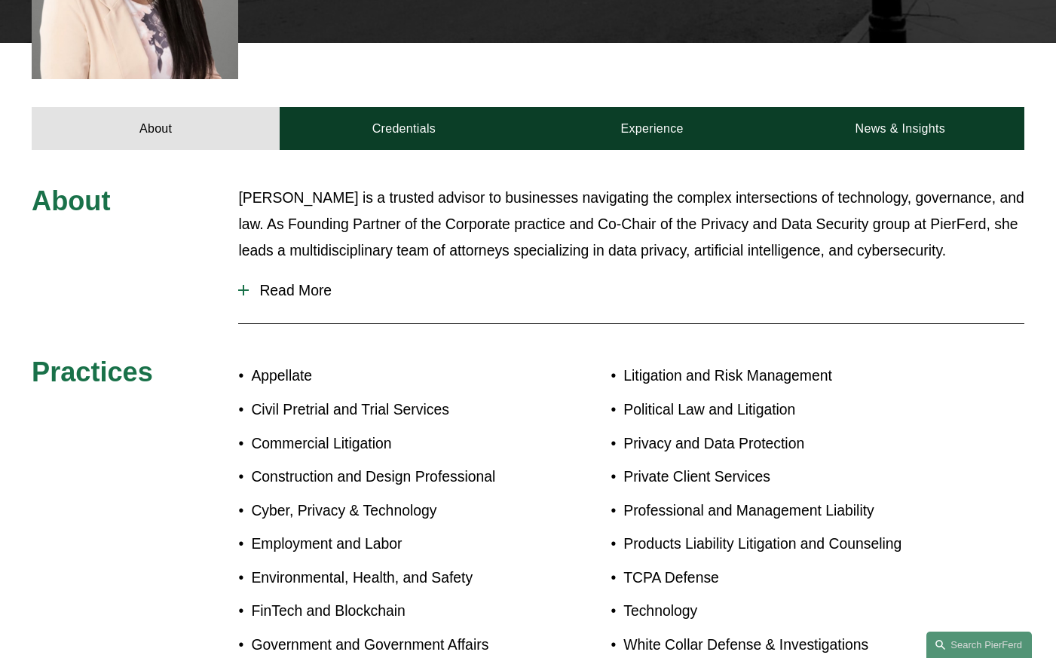
click at [308, 282] on span "Read More" at bounding box center [637, 290] width 776 height 17
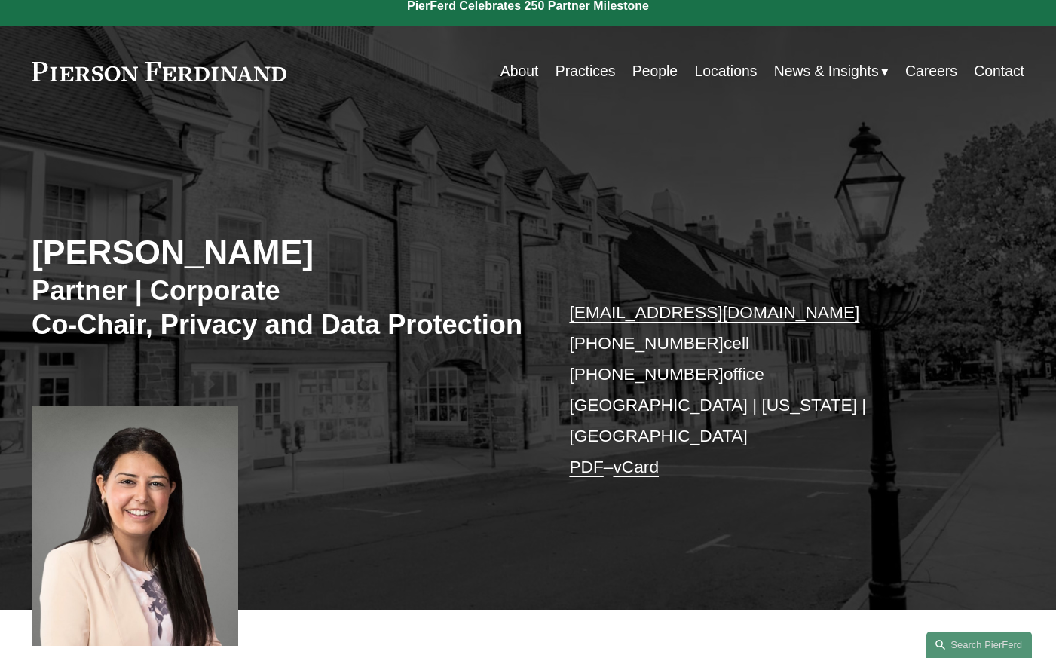
scroll to position [0, 0]
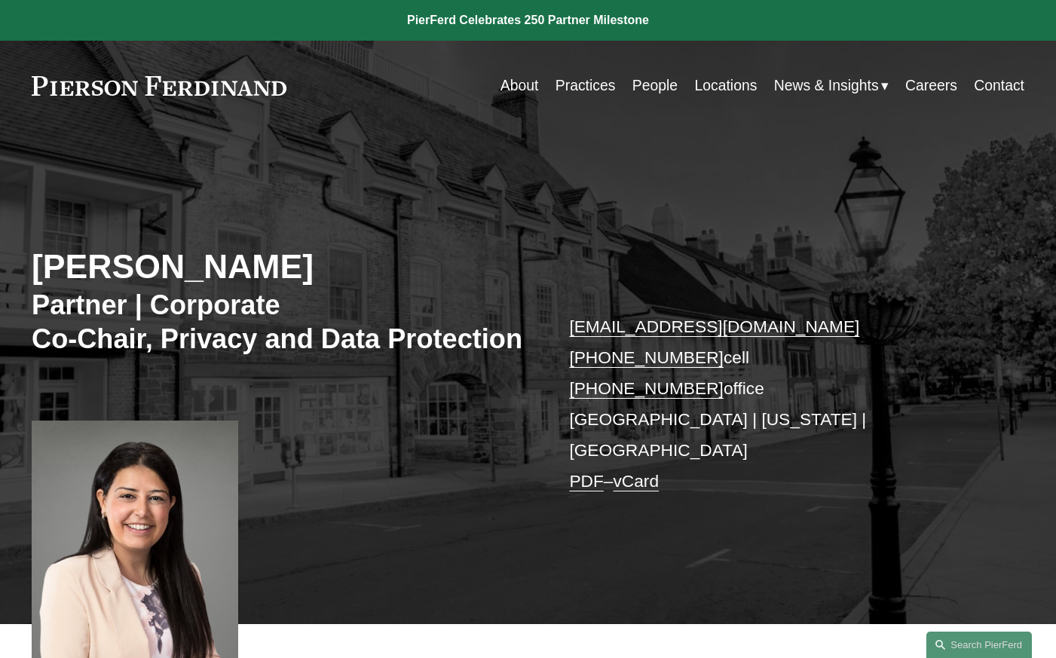
click at [352, 170] on div "[PERSON_NAME] Partner | Corporate Co-Chair, Privacy and Data Protection [EMAIL_…" at bounding box center [528, 393] width 1056 height 464
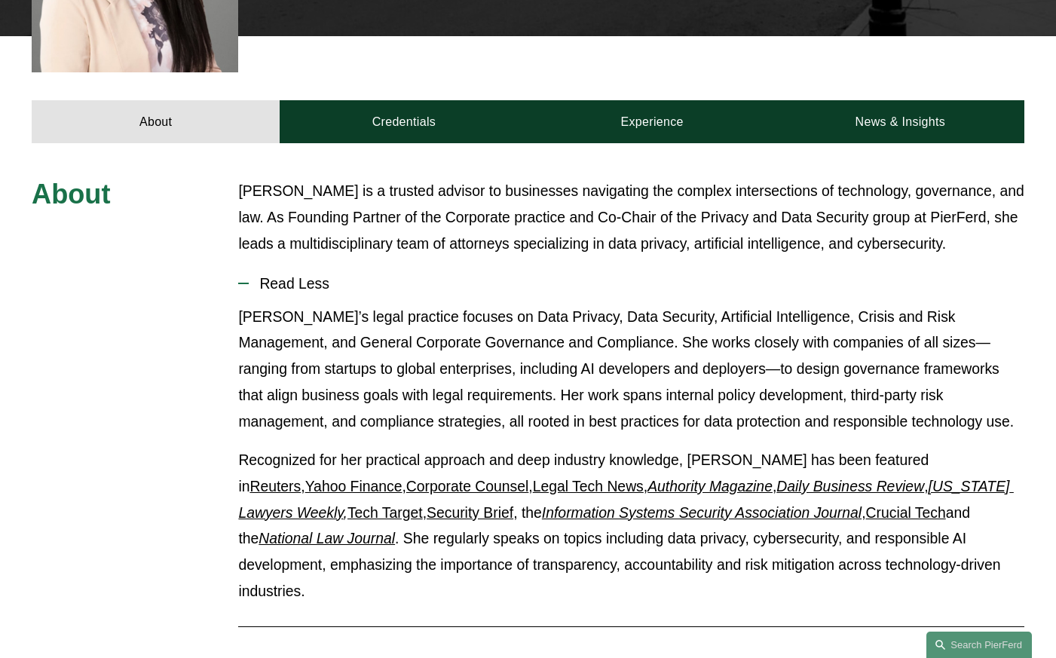
scroll to position [692, 0]
